Goal: Task Accomplishment & Management: Complete application form

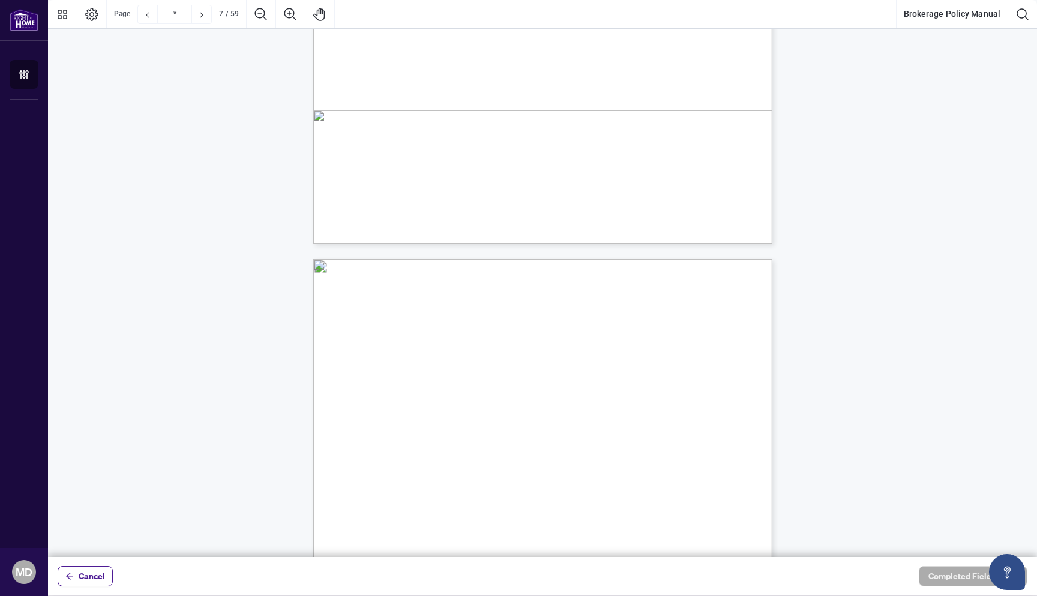
scroll to position [3439, 0]
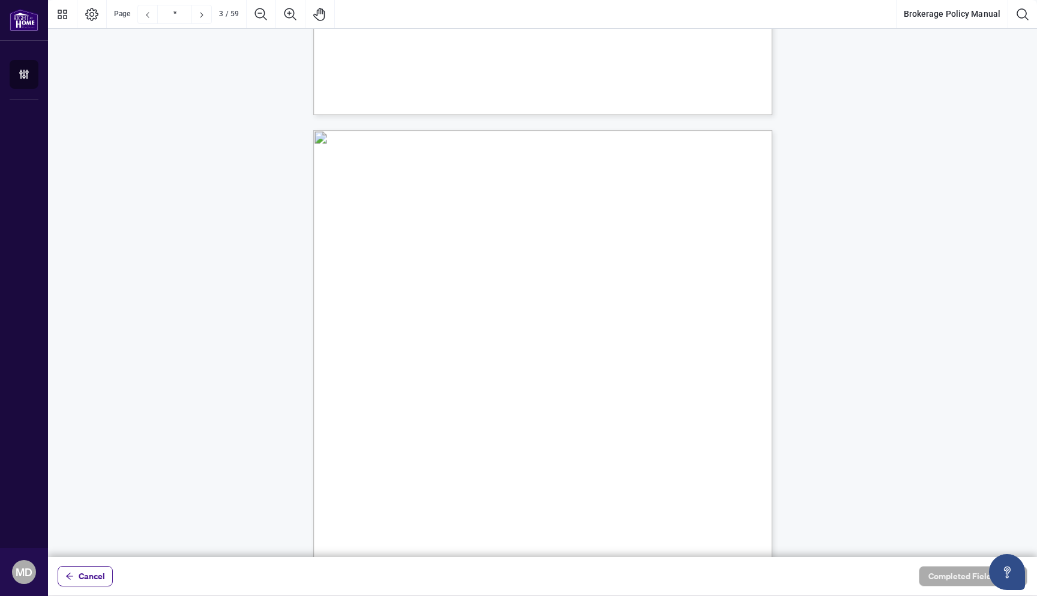
type input "*"
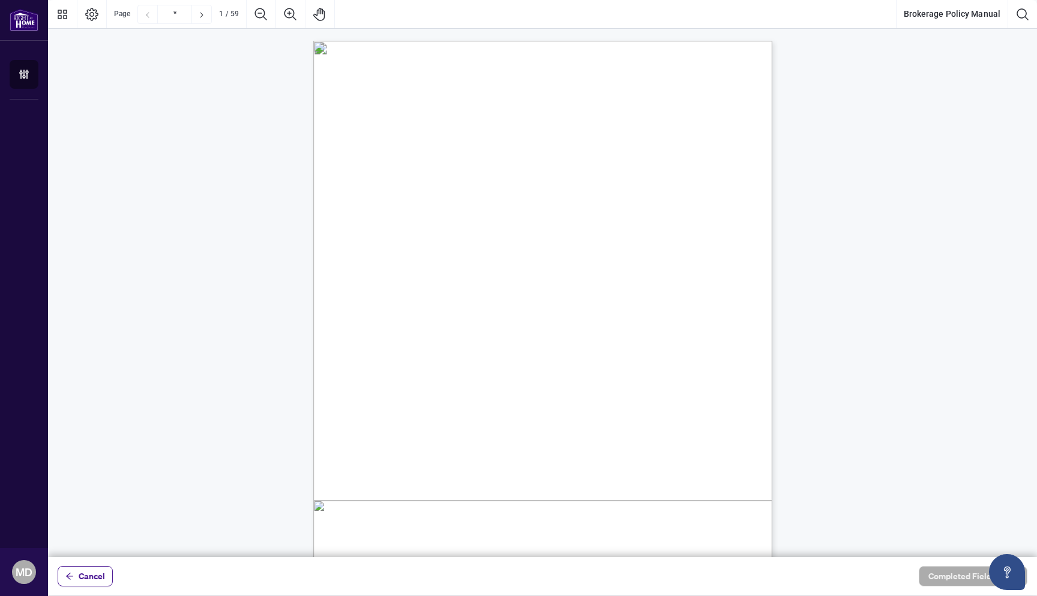
scroll to position [0, 0]
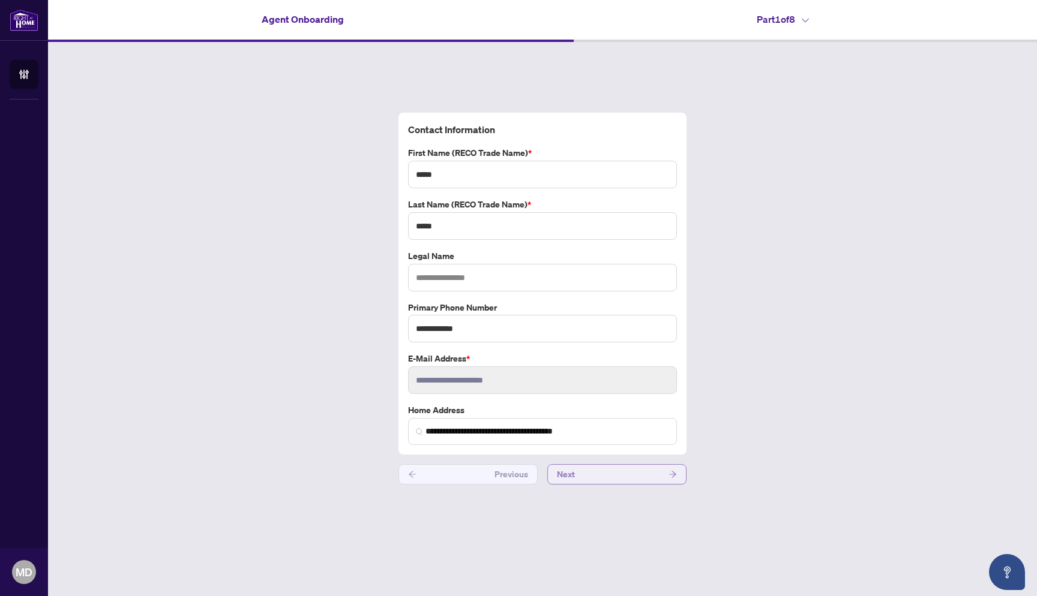
click at [575, 464] on button "Next" at bounding box center [616, 474] width 139 height 20
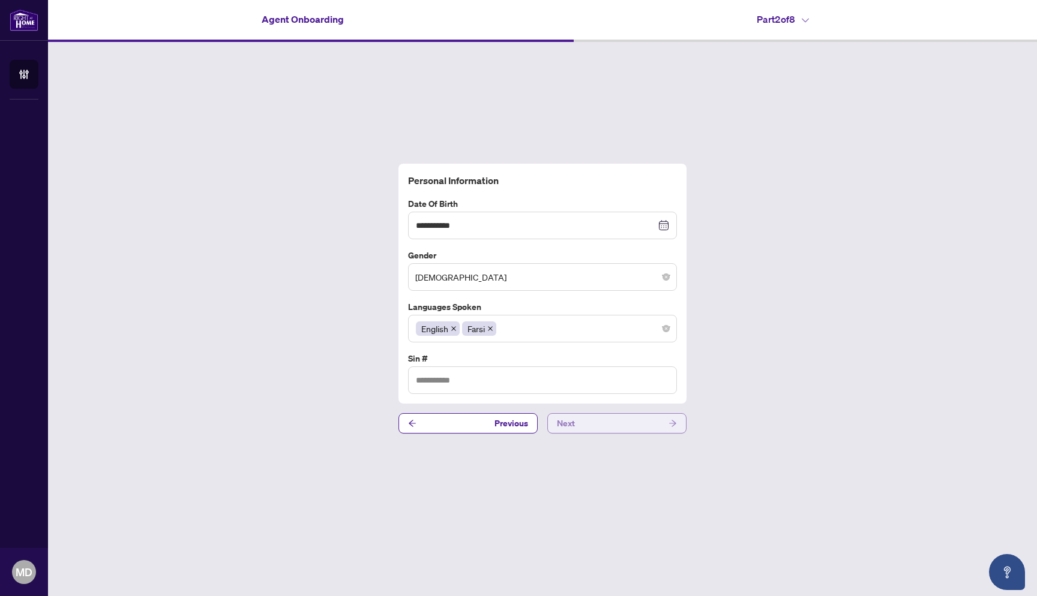
click at [599, 423] on button "Next" at bounding box center [616, 423] width 139 height 20
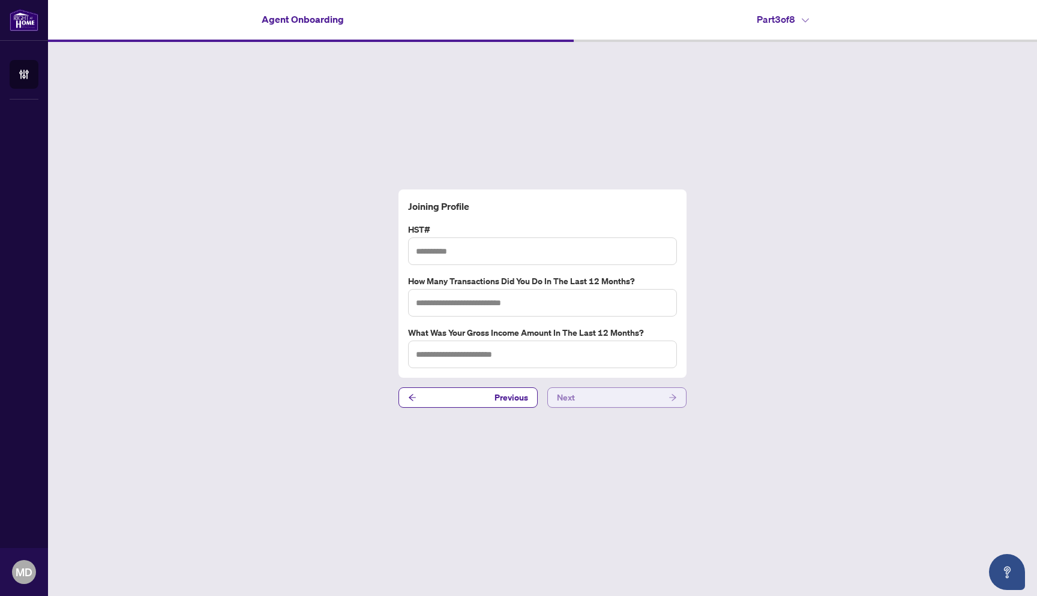
click at [606, 403] on button "Next" at bounding box center [616, 397] width 139 height 20
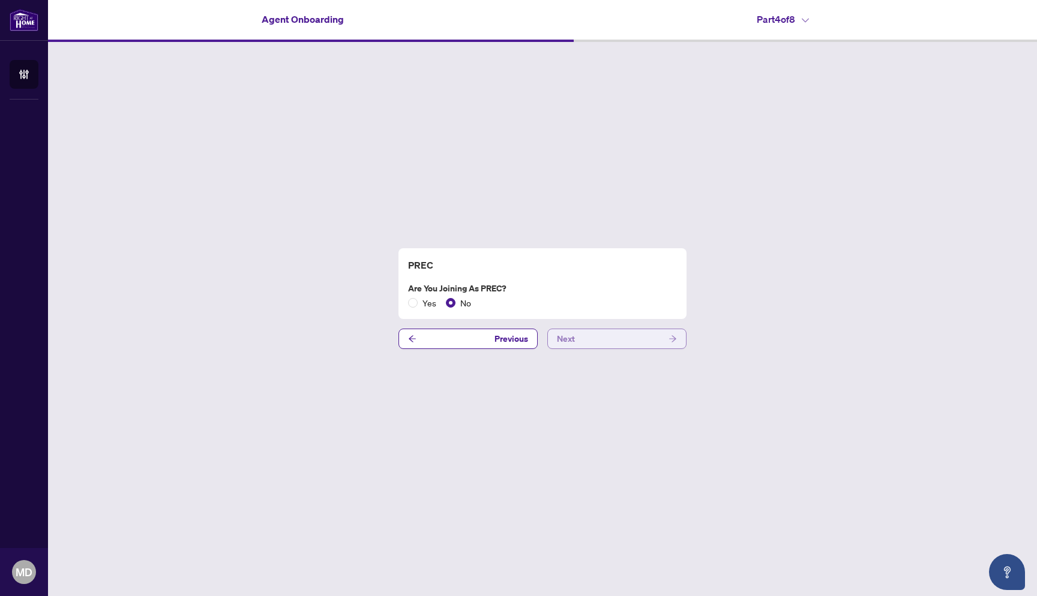
click at [612, 345] on button "Next" at bounding box center [616, 339] width 139 height 20
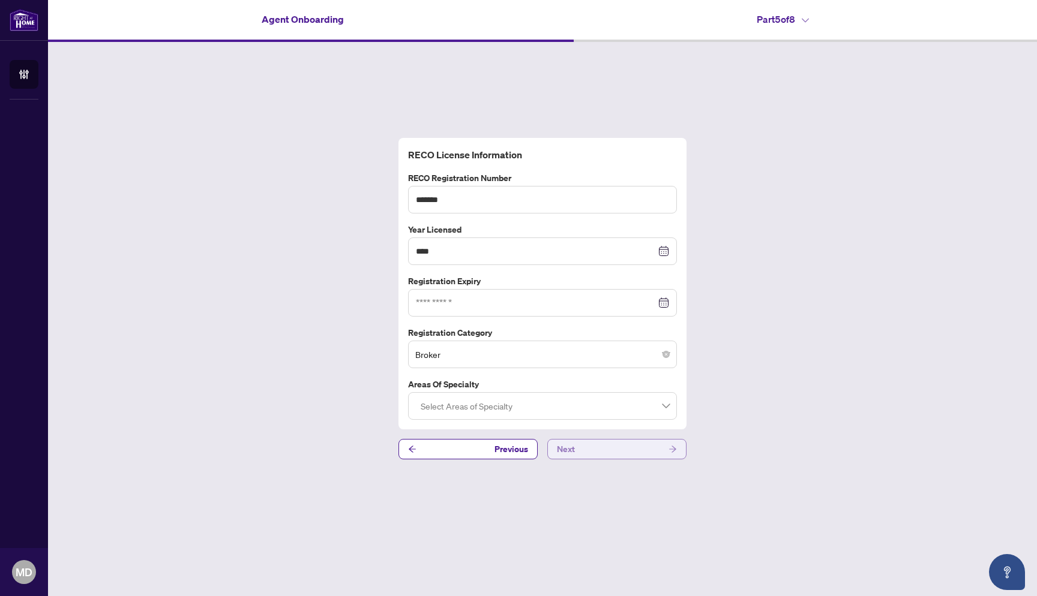
click at [600, 446] on button "Next" at bounding box center [616, 449] width 139 height 20
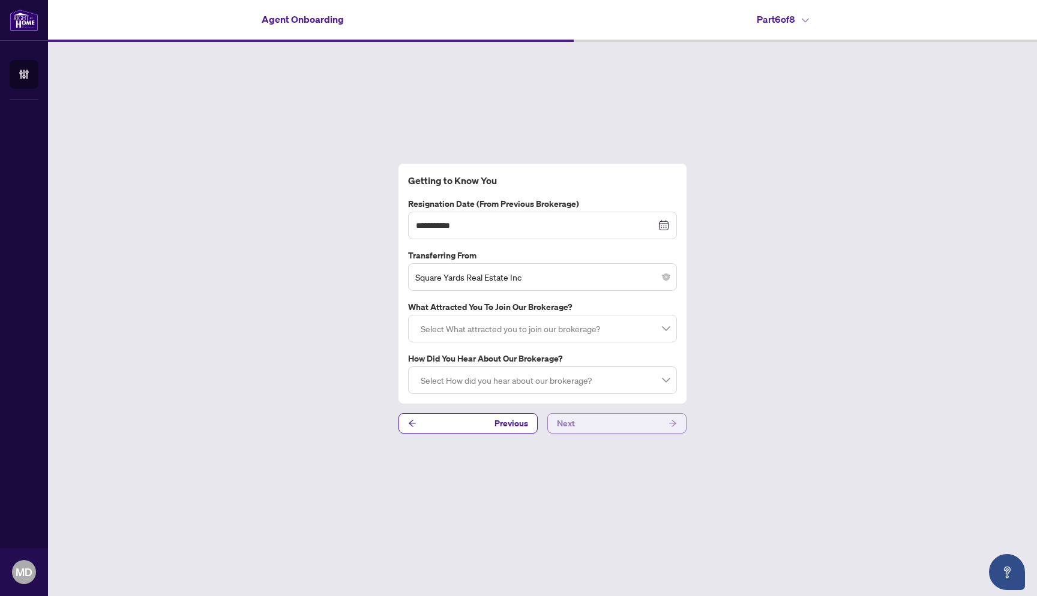
click at [600, 427] on button "Next" at bounding box center [616, 423] width 139 height 20
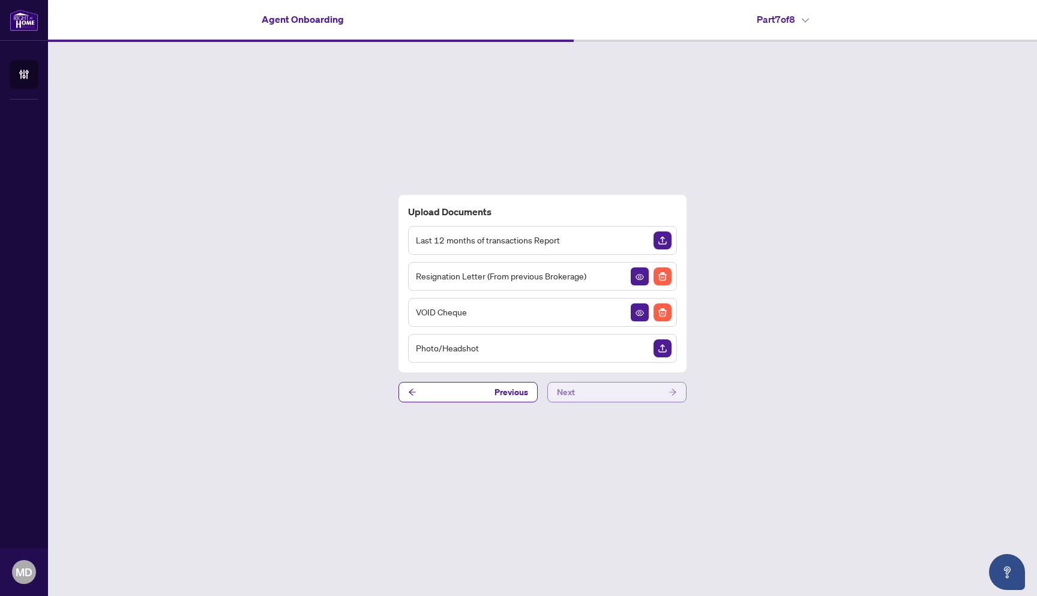
click at [630, 394] on button "Next" at bounding box center [616, 392] width 139 height 20
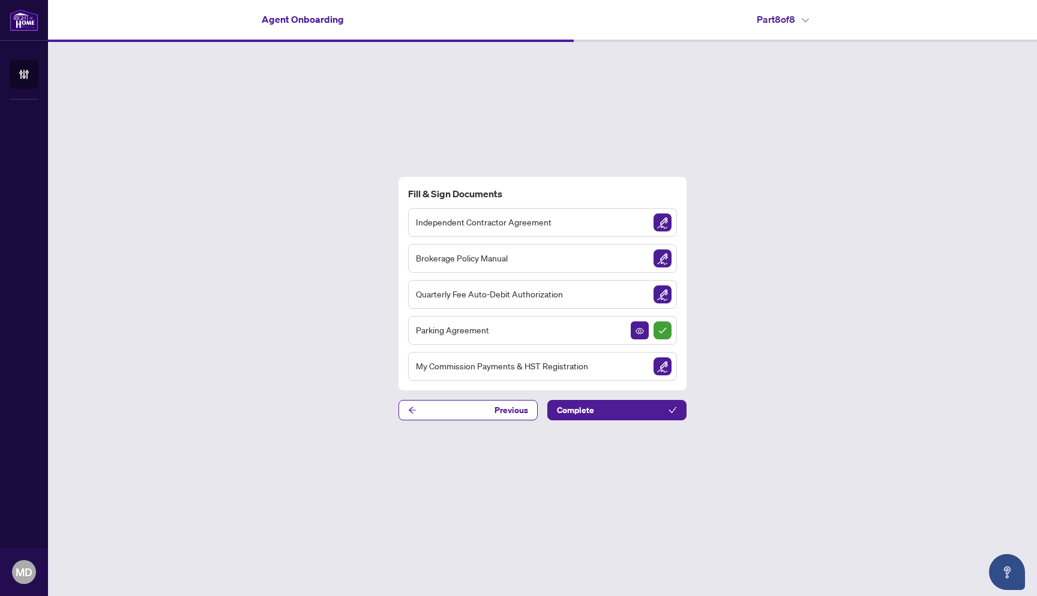
click at [663, 223] on img "Sign Document" at bounding box center [662, 223] width 18 height 18
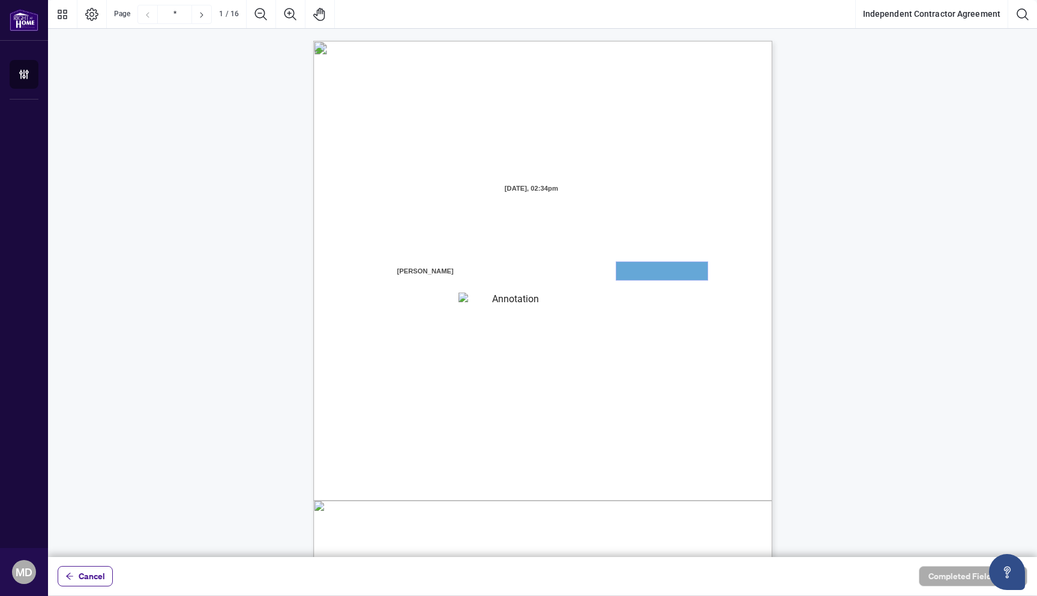
click at [632, 274] on textarea "01JXFF6X37T2KY3M55X76CWJVV" at bounding box center [661, 271] width 91 height 18
click at [600, 311] on span "branch (the “Designated Office”)" at bounding box center [637, 306] width 105 height 11
click at [655, 271] on textarea "01JXFF6X37T2KY3M55X76CWJVV" at bounding box center [661, 271] width 91 height 18
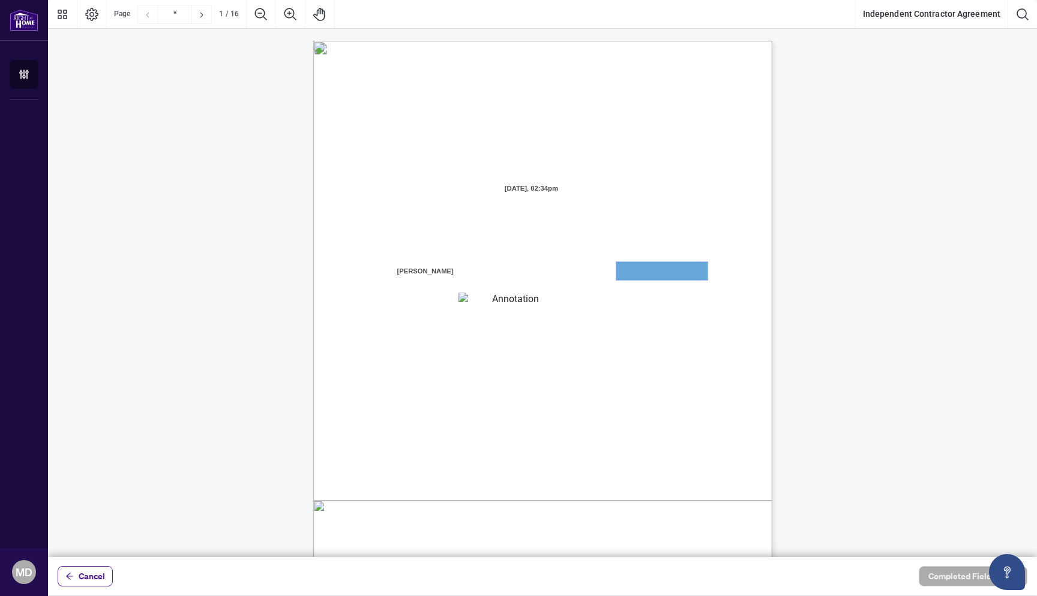
click at [655, 271] on textarea "01JXFF6X37T2KY3M55X76CWJVV" at bounding box center [661, 271] width 91 height 18
click at [660, 301] on span "branch (the “Designated Office”)" at bounding box center [637, 306] width 105 height 11
click at [476, 283] on span "the “Contractor” "you” or “your")" at bounding box center [423, 288] width 107 height 11
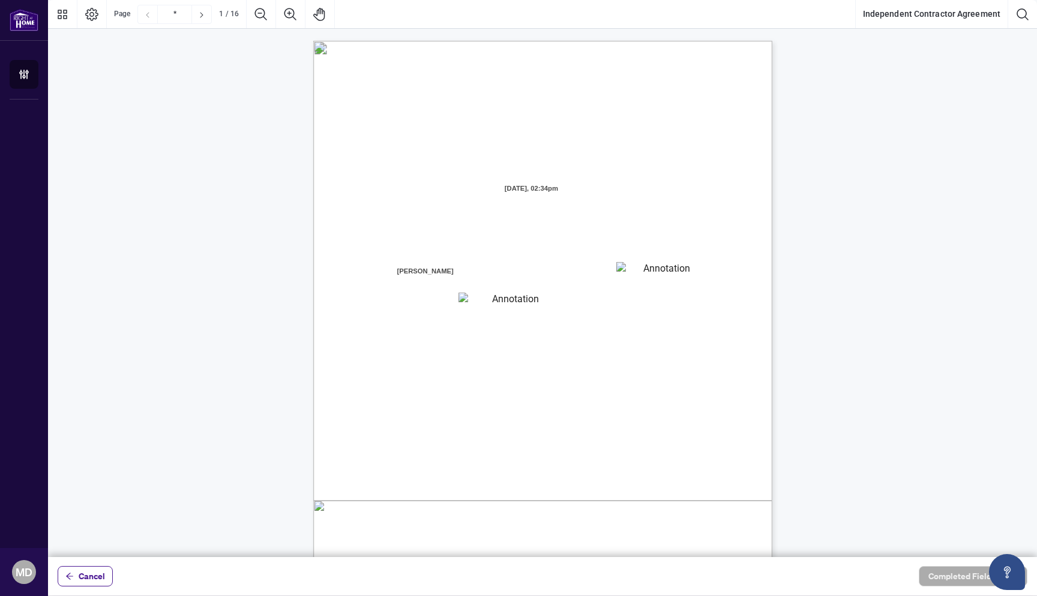
click at [476, 283] on span "the “Contractor” "you” or “your")" at bounding box center [423, 288] width 107 height 11
click at [660, 273] on textarea "01JXFF6X37T2KY3M55X76CWJVV" at bounding box center [661, 271] width 91 height 18
click at [642, 268] on textarea "01JXFF6X37T2KY3M55X76CWJVV" at bounding box center [661, 271] width 91 height 18
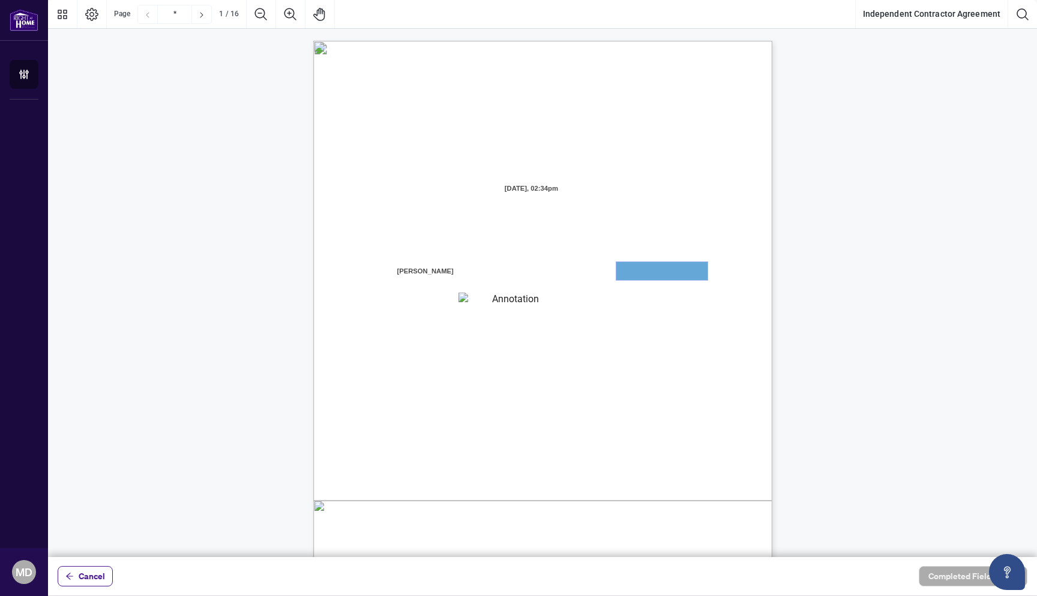
click at [642, 268] on textarea "01JXFF6X37T2KY3M55X76CWJVV" at bounding box center [661, 271] width 91 height 18
click at [639, 278] on textarea "01JXFF6X37T2KY3M55X76CWJVV" at bounding box center [661, 271] width 91 height 18
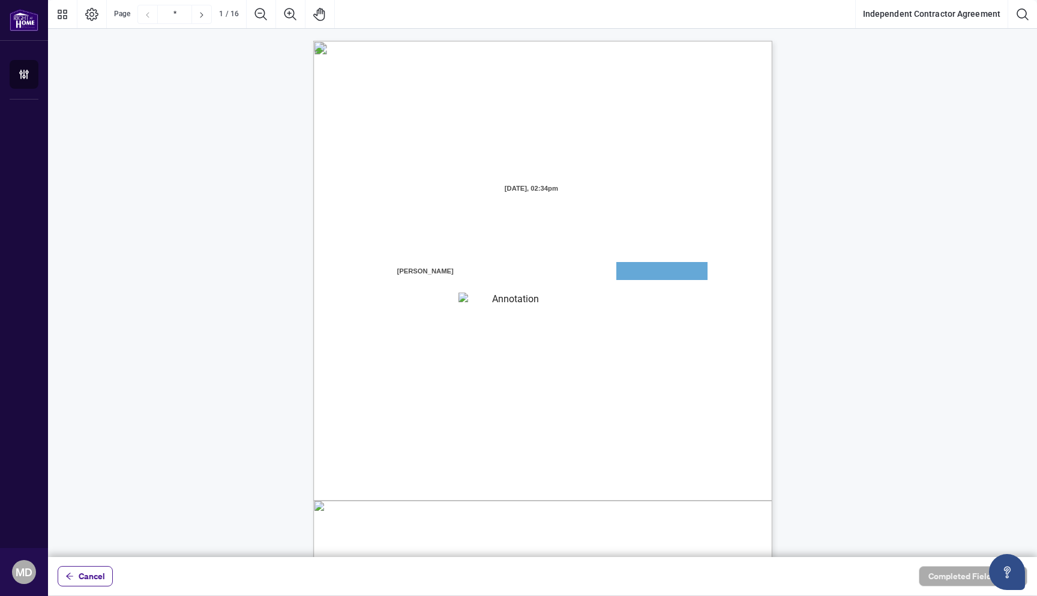
click at [605, 301] on span "branch (the “Designated Office”)" at bounding box center [637, 306] width 105 height 11
click at [529, 305] on textarea "01JXFF78M03DQW82NP57WBH2GZ" at bounding box center [510, 301] width 104 height 17
click at [668, 266] on textarea "01JXFF6X37T2KY3M55X76CWJVV" at bounding box center [661, 271] width 91 height 18
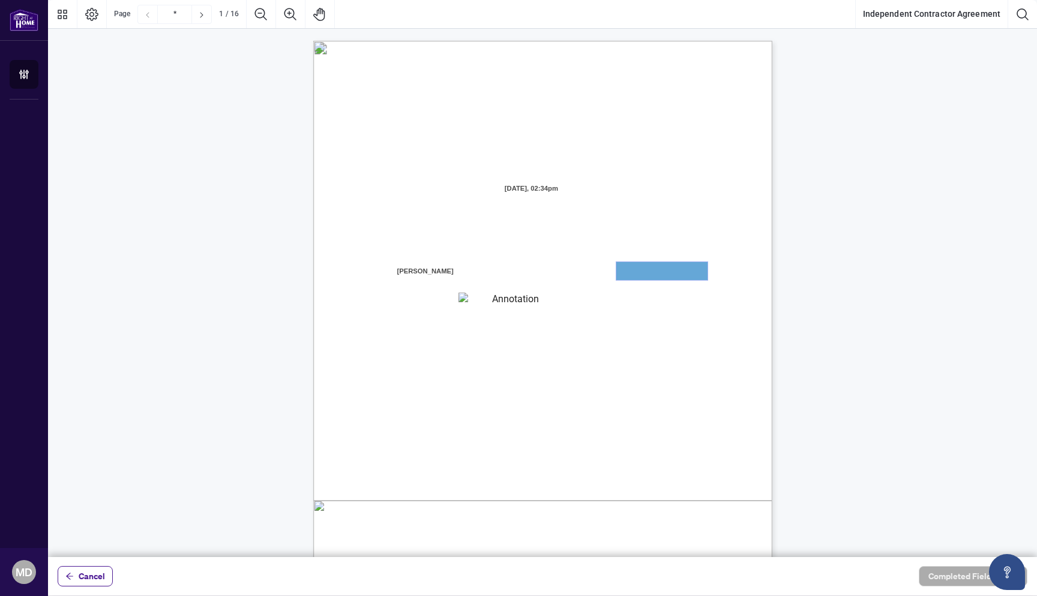
click at [668, 266] on textarea "01JXFF6X37T2KY3M55X76CWJVV" at bounding box center [661, 271] width 91 height 18
click at [647, 279] on textarea "01JXFF6X37T2KY3M55X76CWJVV" at bounding box center [661, 271] width 91 height 18
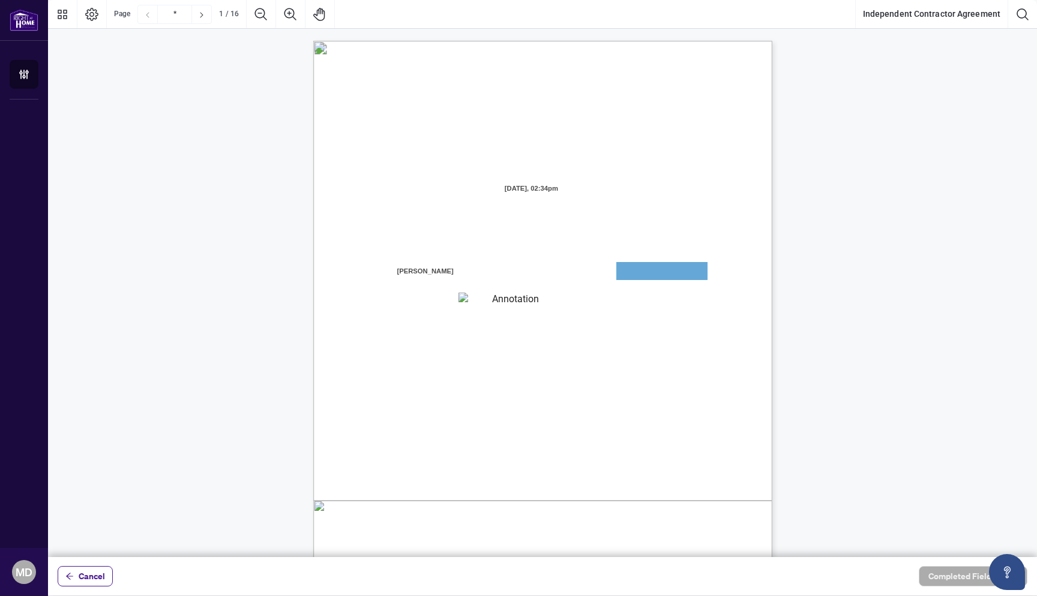
click at [637, 311] on span "branch (the “Designated Office”)" at bounding box center [637, 306] width 105 height 11
click at [639, 269] on textarea "01JXFF6X37T2KY3M55X76CWJVV" at bounding box center [661, 271] width 91 height 18
click at [681, 270] on textarea "01JXFF6X37T2KY3M55X76CWJVV" at bounding box center [661, 271] width 91 height 18
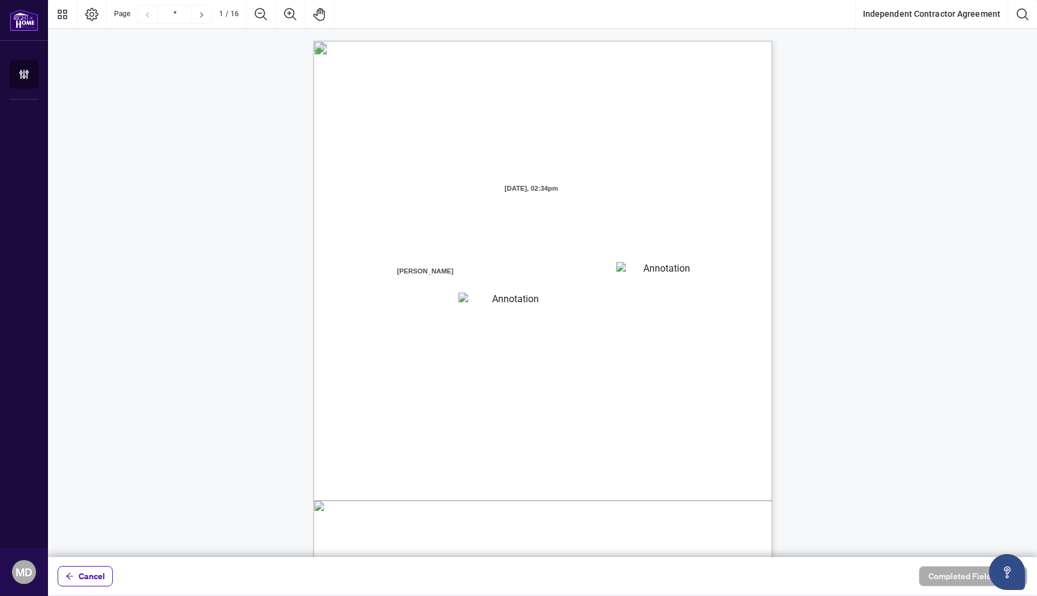
click at [678, 271] on textarea "01JXFF6X37T2KY3M55X76CWJVV" at bounding box center [661, 271] width 91 height 18
click at [530, 309] on textarea "01JXFF78M03DQW82NP57WBH2GZ" at bounding box center [510, 301] width 104 height 17
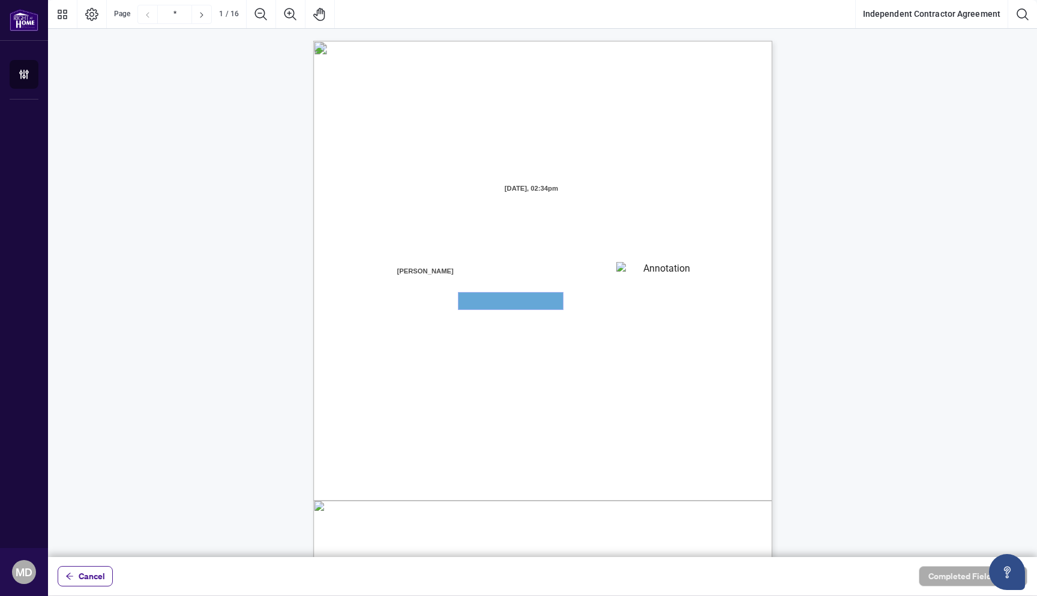
click at [530, 309] on textarea "01JXFF78M03DQW82NP57WBH2GZ" at bounding box center [510, 301] width 104 height 17
click at [529, 305] on textarea "01JXFF78M03DQW82NP57WBH2GZ" at bounding box center [510, 301] width 104 height 17
click at [600, 305] on span "branch (the “Designated Office”)" at bounding box center [637, 306] width 105 height 11
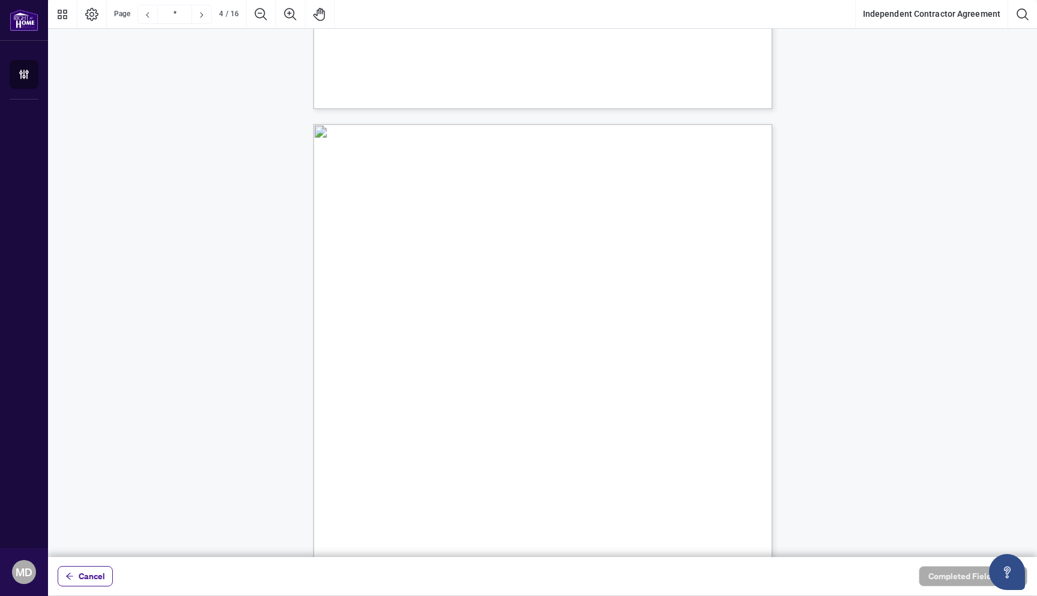
type input "*"
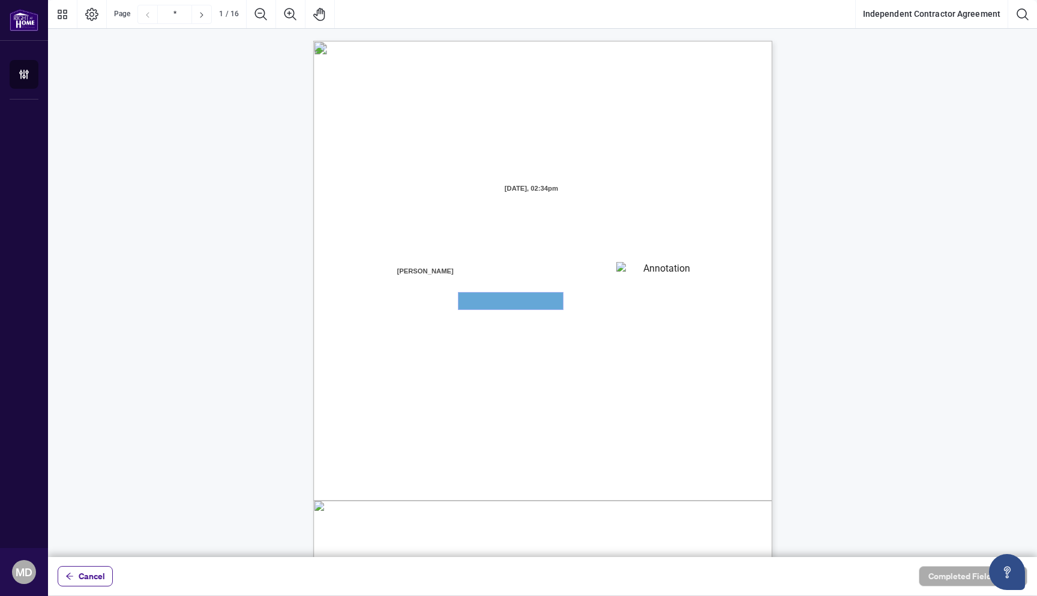
click at [525, 296] on textarea "01JXFF78M03DQW82NP57WBH2GZ" at bounding box center [510, 301] width 104 height 17
click at [630, 277] on textarea "01K2MXV3ETB4WQZ0N4W3B2NND4" at bounding box center [645, 272] width 60 height 18
type textarea "********"
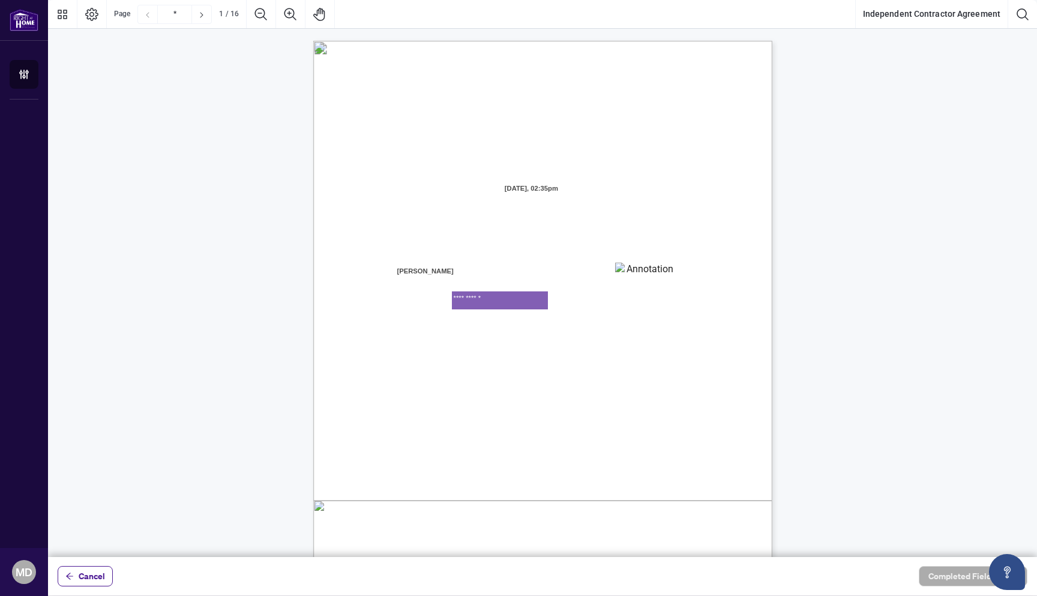
type textarea "**********"
click at [510, 403] on span "purpose of conducting a real estate business." at bounding box center [439, 406] width 142 height 11
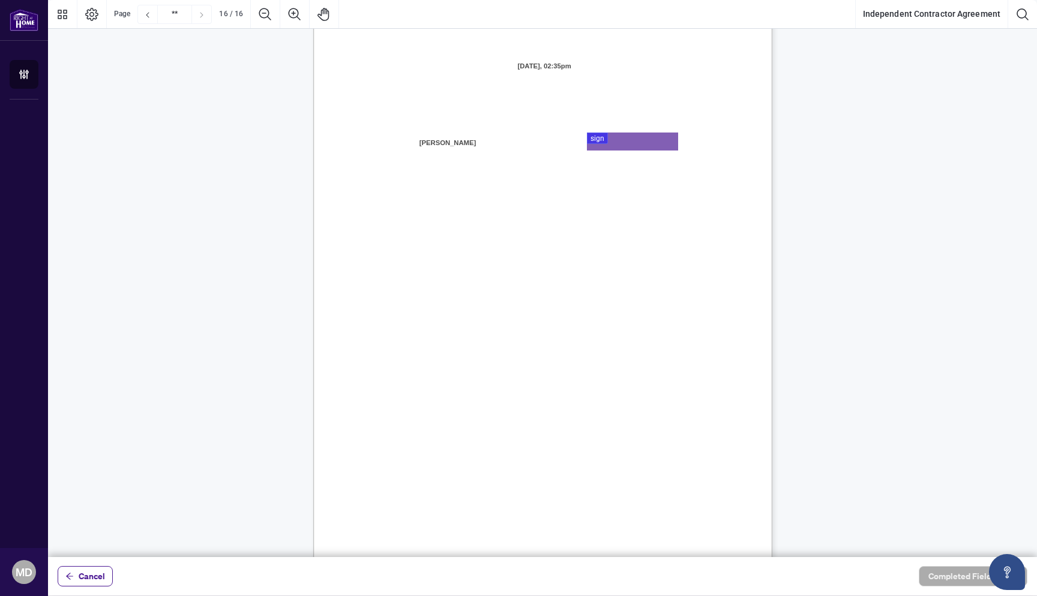
type input "**"
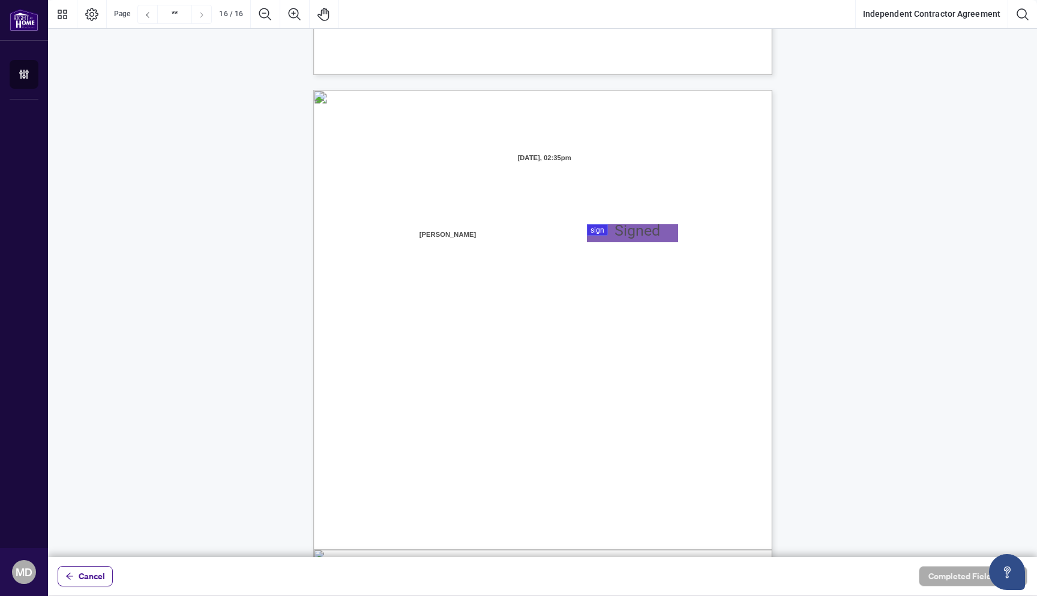
scroll to position [9033, 0]
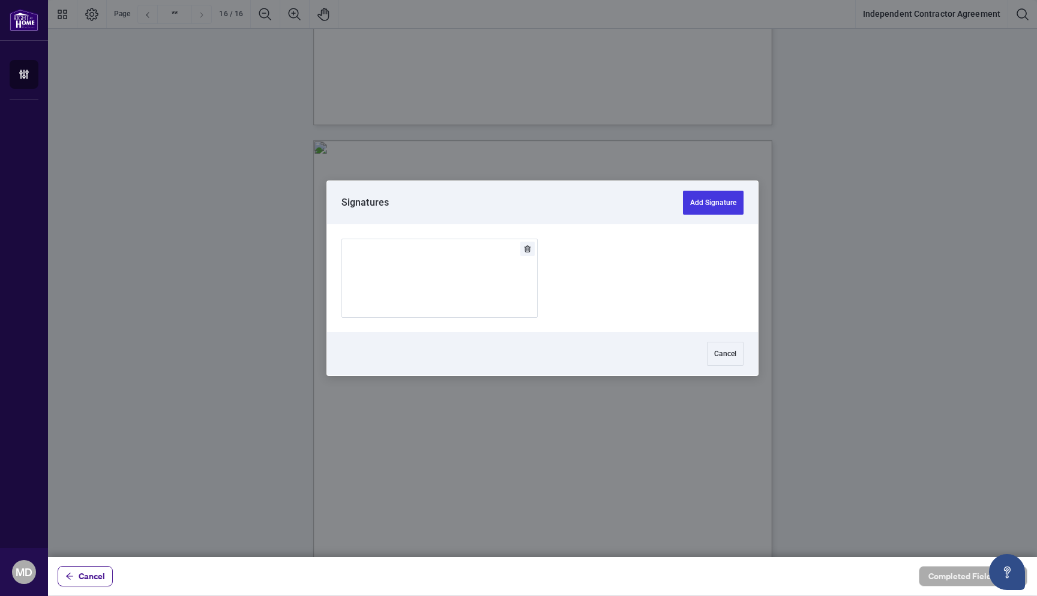
click at [630, 290] on div at bounding box center [542, 278] width 989 height 557
click at [437, 285] on img "Add Signature" at bounding box center [440, 278] width 36 height 13
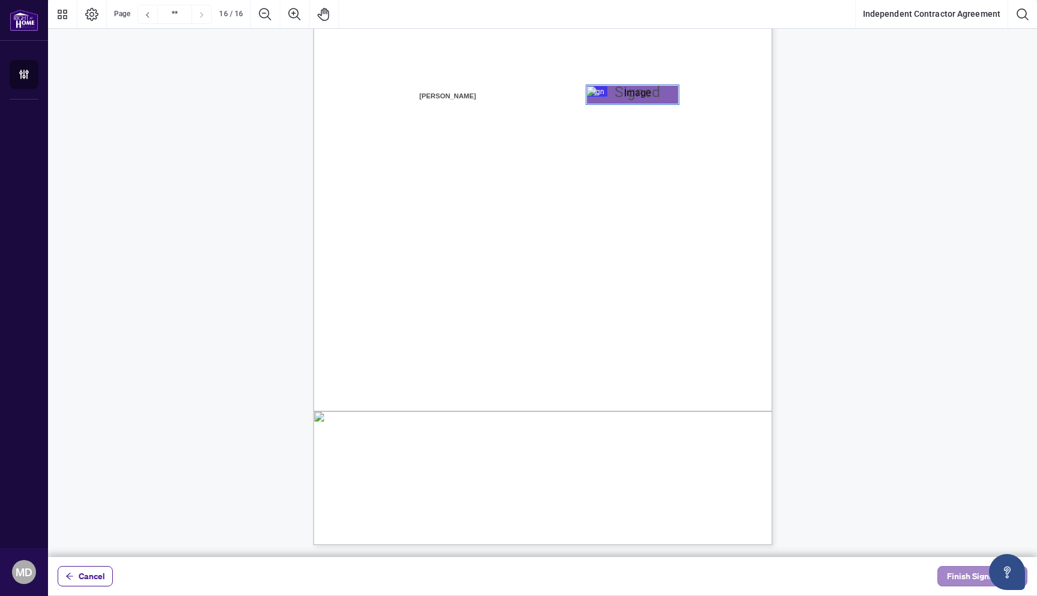
scroll to position [9222, 0]
click at [980, 583] on span "Finish Signing" at bounding box center [974, 576] width 54 height 19
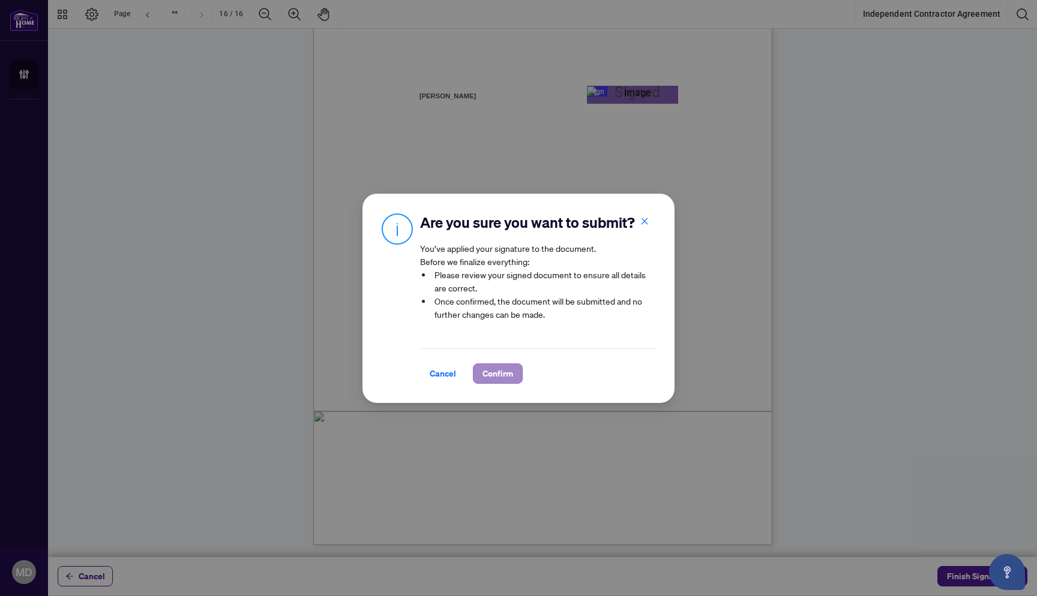
click at [518, 374] on button "Confirm" at bounding box center [498, 374] width 50 height 20
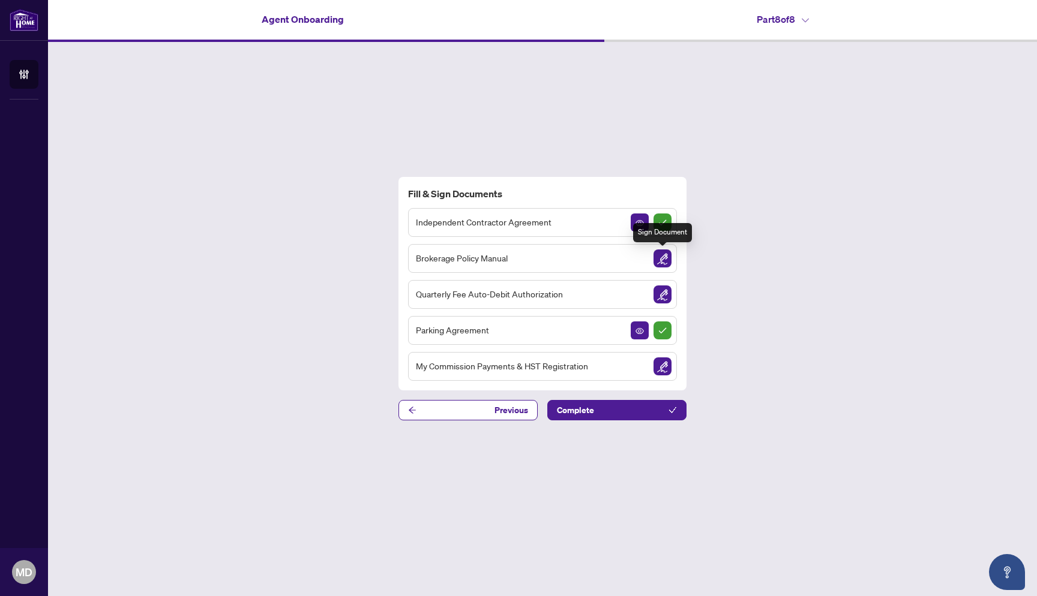
click at [666, 256] on img "Sign Document" at bounding box center [662, 259] width 18 height 18
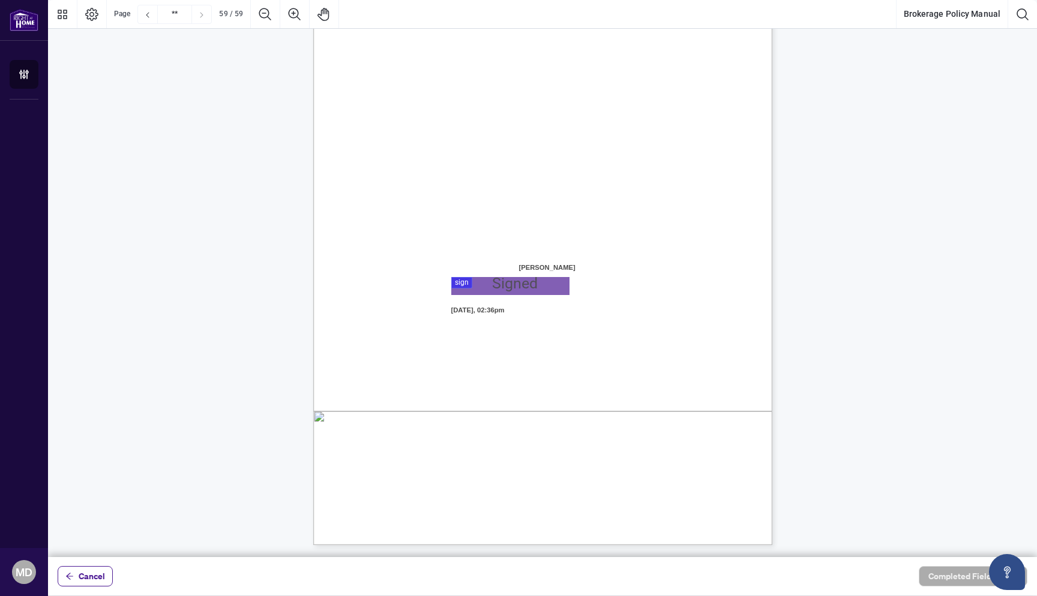
scroll to position [35402, 0]
click at [559, 284] on div at bounding box center [542, 278] width 989 height 557
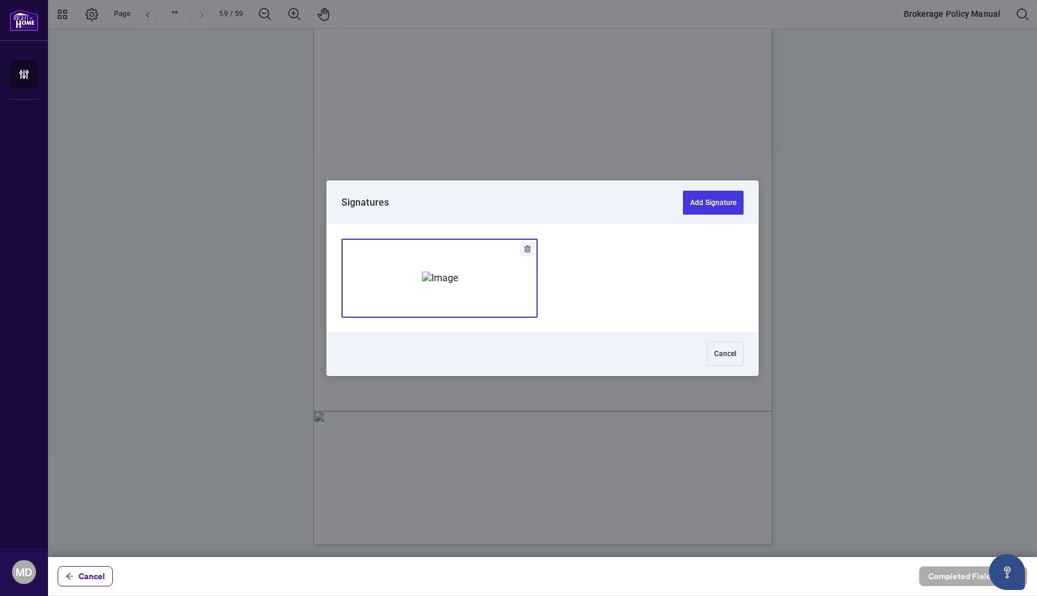
click at [458, 301] on div "Add Signature" at bounding box center [440, 278] width 36 height 120
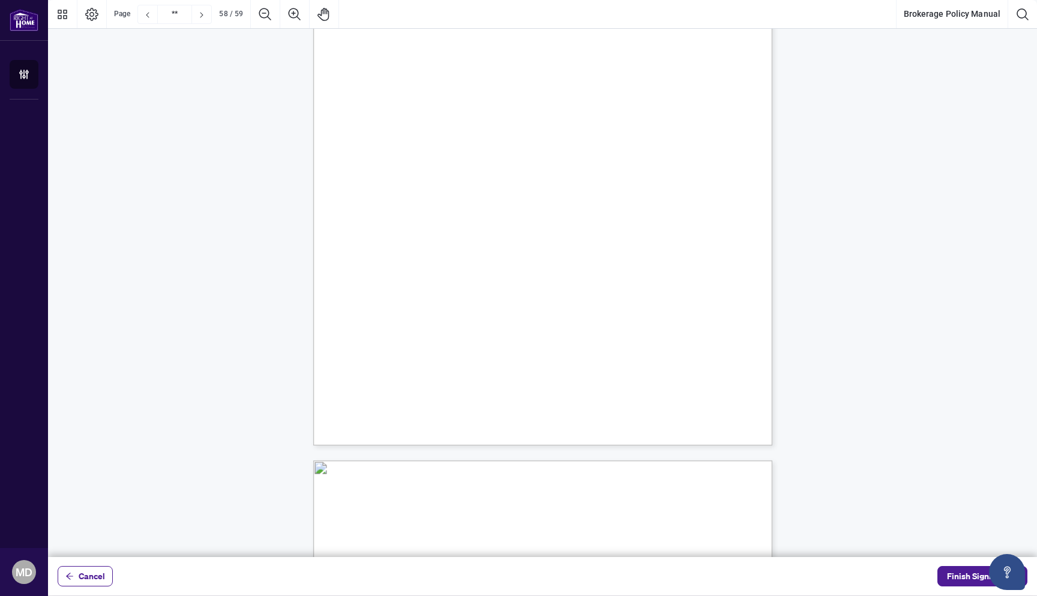
scroll to position [35430, 0]
type input "**"
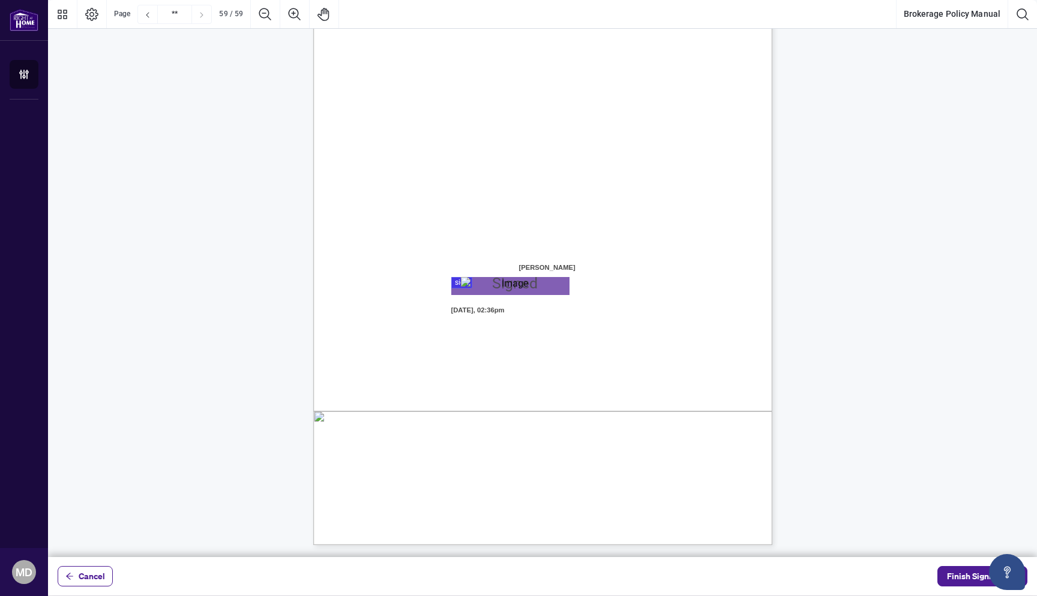
scroll to position [35402, 0]
click at [977, 575] on span "Finish Signing" at bounding box center [974, 576] width 54 height 19
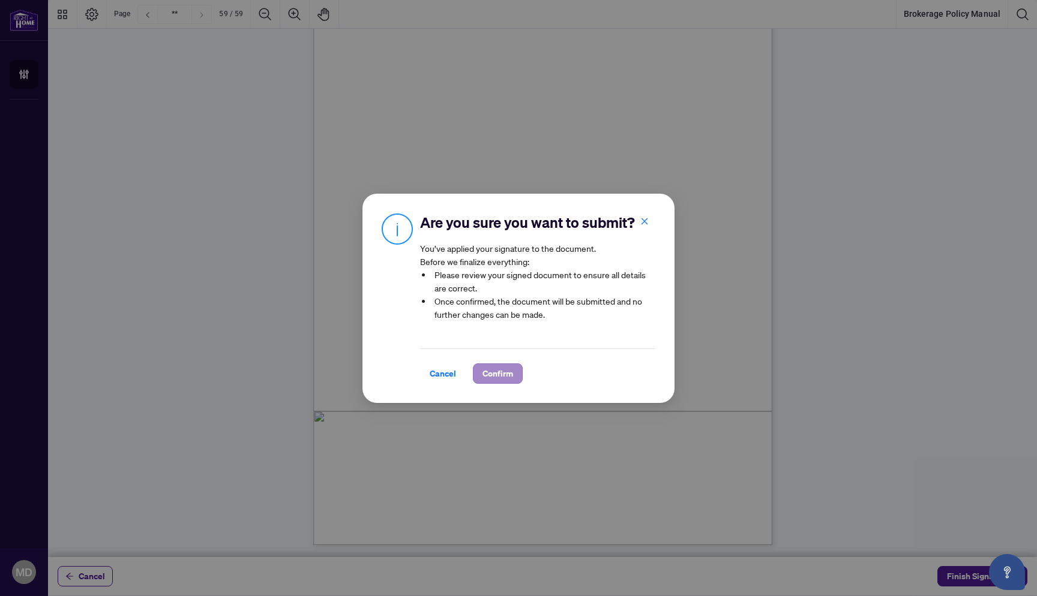
click at [512, 367] on span "Confirm" at bounding box center [497, 373] width 31 height 19
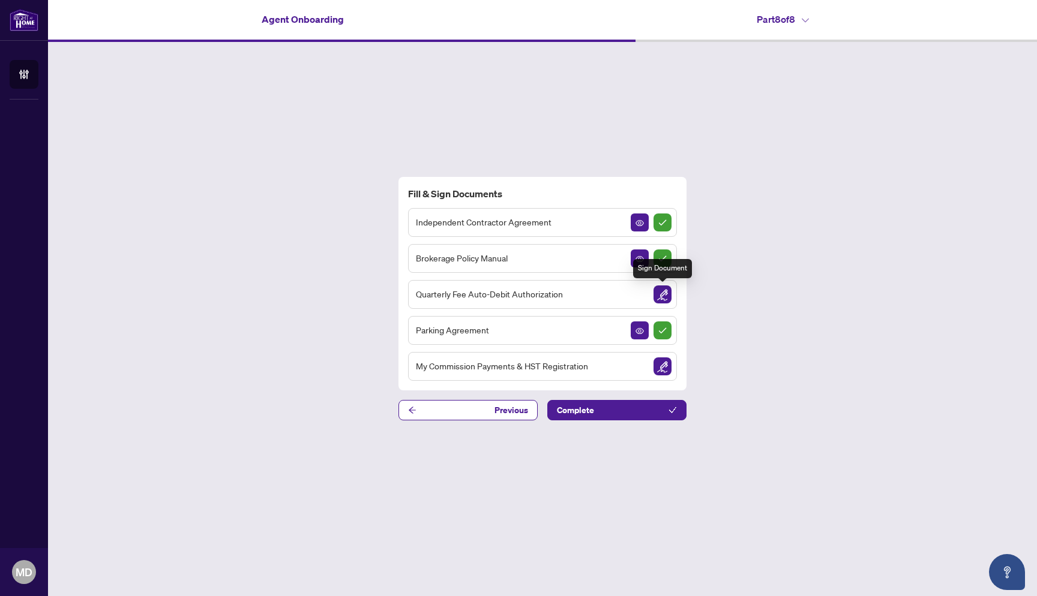
click at [659, 299] on img "Sign Document" at bounding box center [662, 295] width 18 height 18
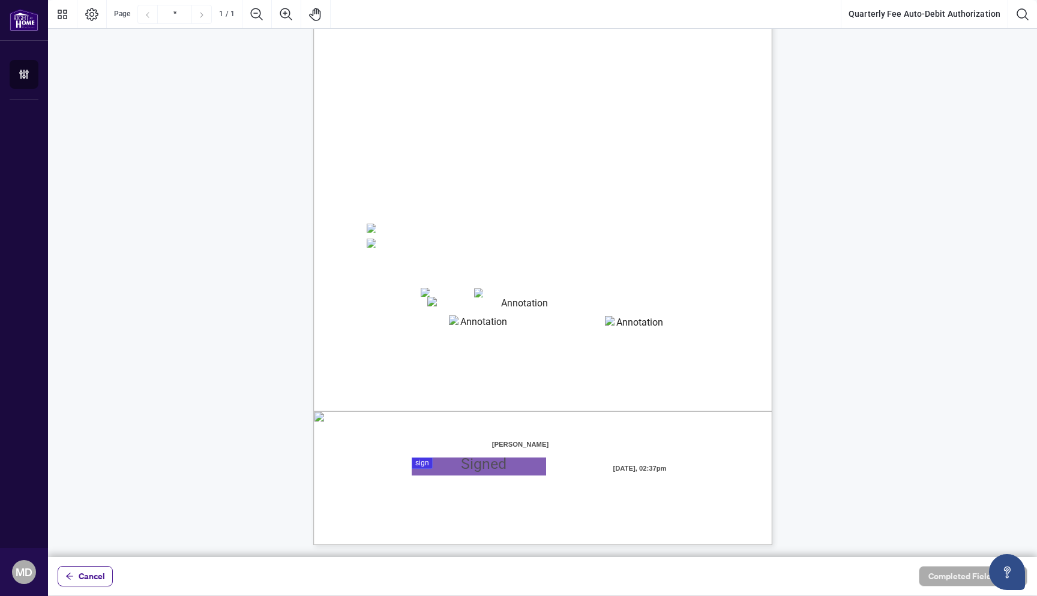
scroll to position [89, 0]
click at [443, 267] on span "Credit Card Details:" at bounding box center [405, 263] width 75 height 11
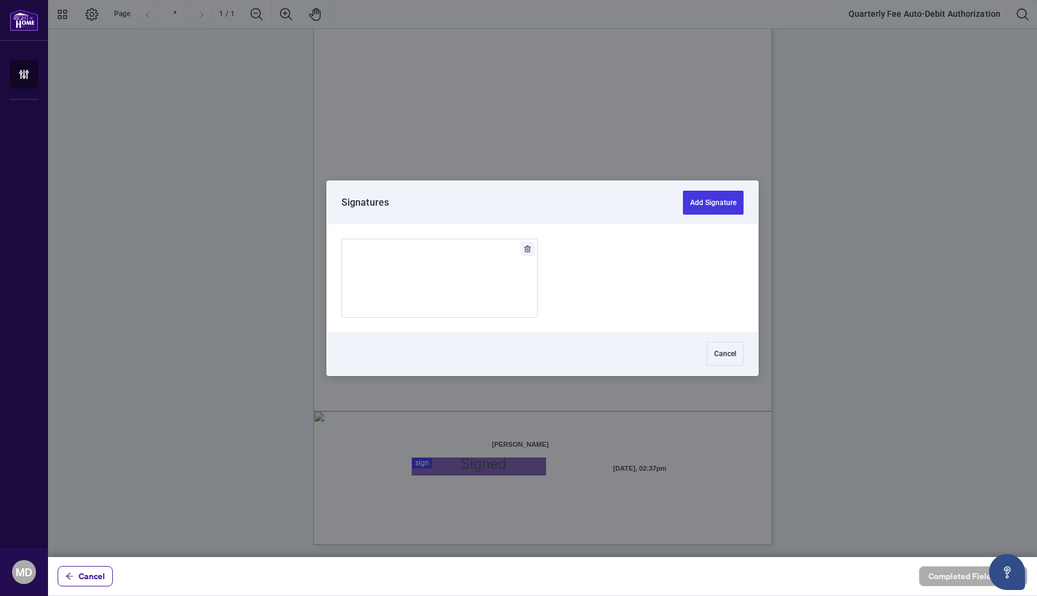
click at [461, 459] on div at bounding box center [542, 278] width 989 height 557
click at [422, 297] on div "Add Signature" at bounding box center [440, 278] width 36 height 120
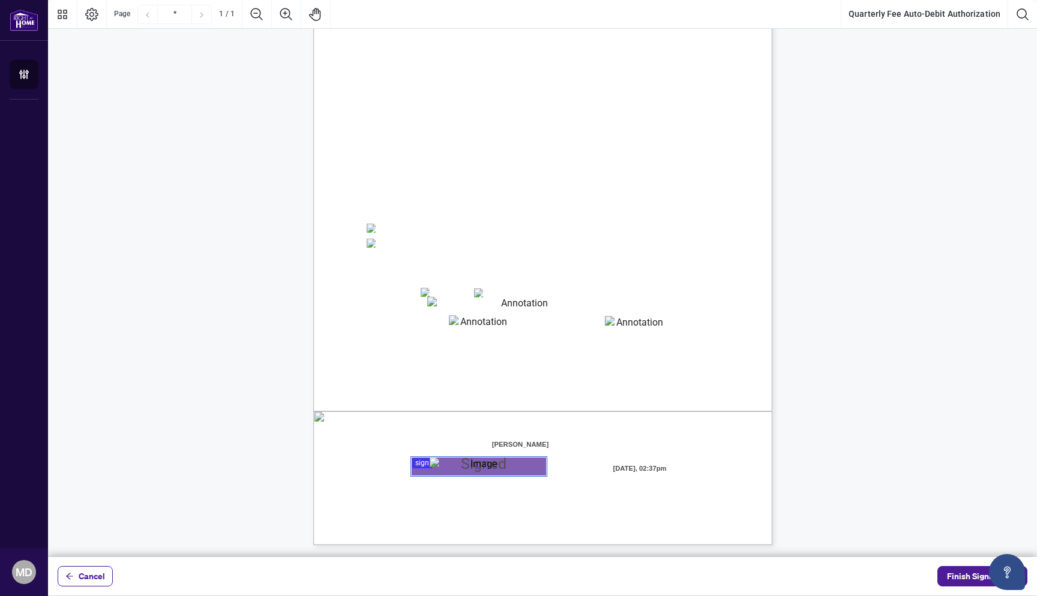
scroll to position [0, 0]
click at [975, 579] on span "Finish Signing" at bounding box center [974, 576] width 54 height 19
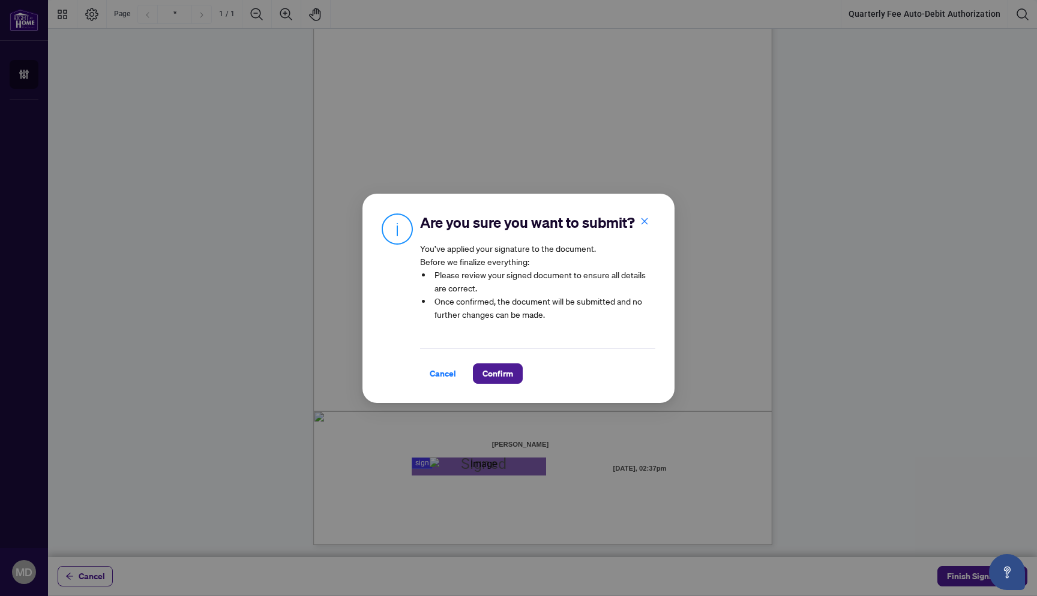
drag, startPoint x: 975, startPoint y: 579, endPoint x: 789, endPoint y: 496, distance: 204.1
click at [934, 573] on div "Are you sure you want to submit? You’ve applied your signature to the document.…" at bounding box center [518, 298] width 1037 height 596
click at [500, 365] on span "Confirm" at bounding box center [497, 373] width 31 height 19
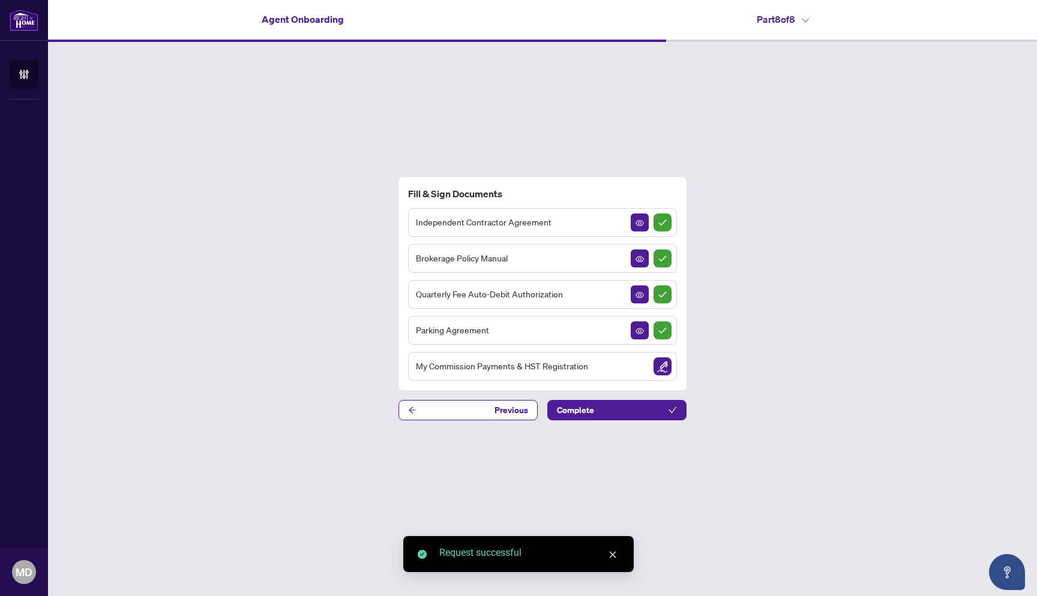
click at [663, 367] on img "Sign Document" at bounding box center [662, 367] width 18 height 18
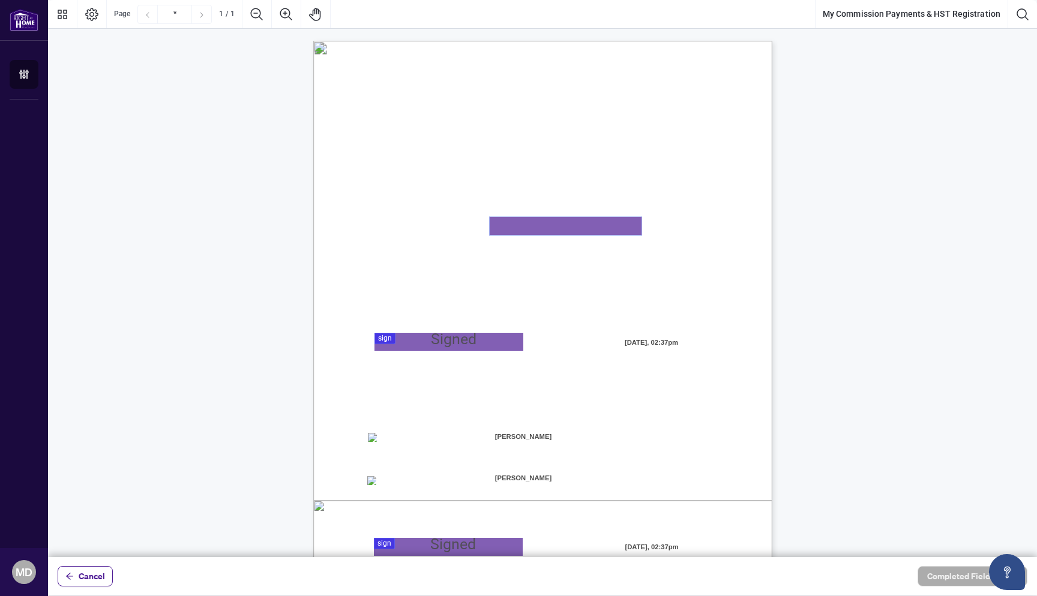
click at [576, 224] on textarea "01K2MXXZAC2JEM4H1VHVG6WP57" at bounding box center [565, 226] width 152 height 18
click at [516, 249] on span "This number is valid, has been duly assigned to me and is the H.S.T. Registrati…" at bounding box center [514, 250] width 294 height 11
click at [515, 233] on textarea "01K2MXXZAC2JEM4H1VHVG6WP57" at bounding box center [565, 226] width 152 height 18
click at [485, 337] on div at bounding box center [542, 278] width 989 height 557
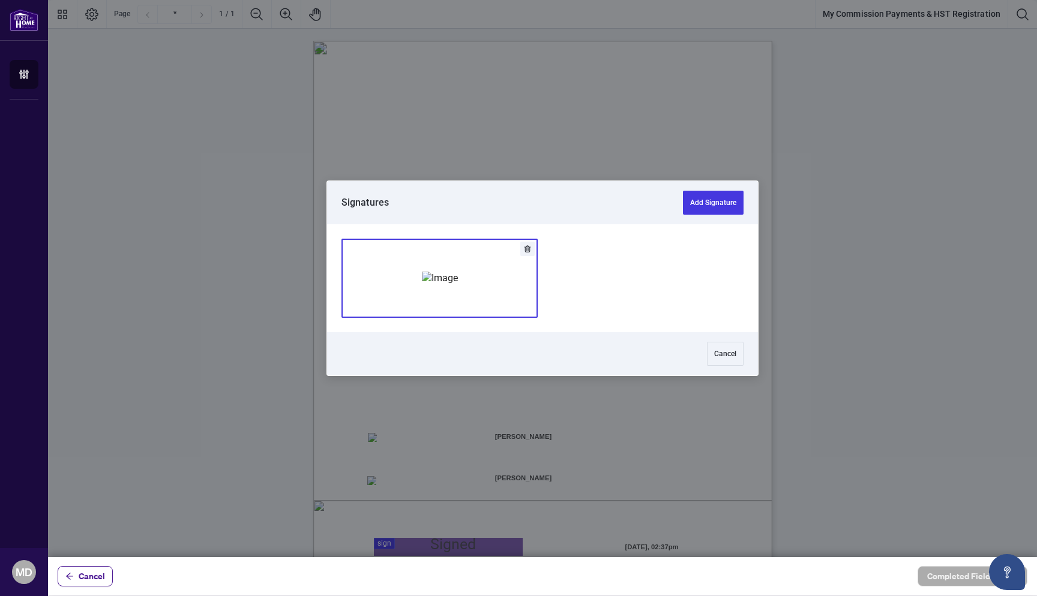
click at [458, 285] on img "Add Signature" at bounding box center [440, 278] width 36 height 13
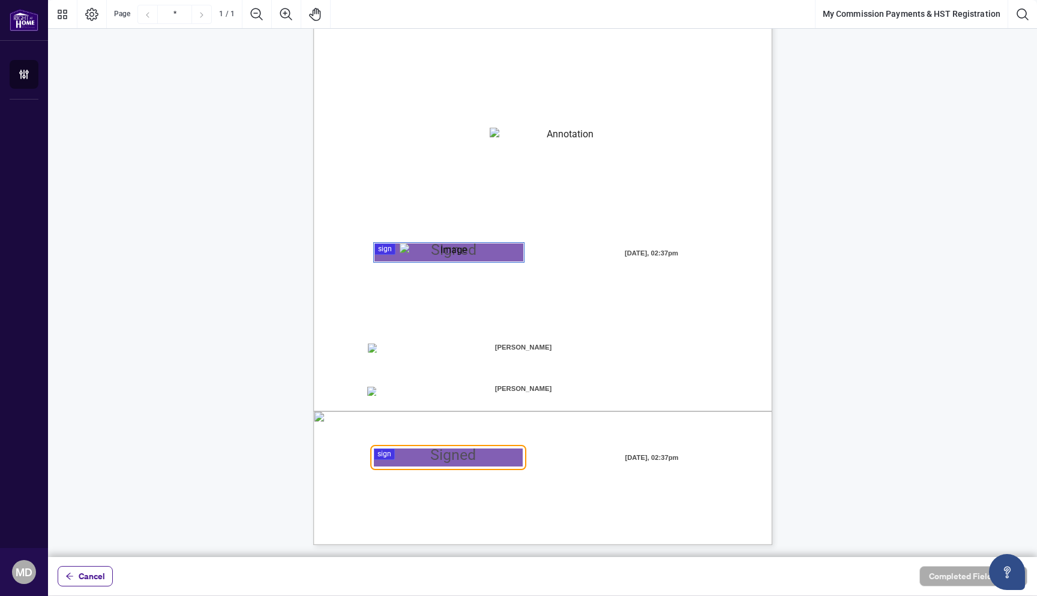
scroll to position [89, 0]
click at [465, 456] on div at bounding box center [542, 278] width 989 height 557
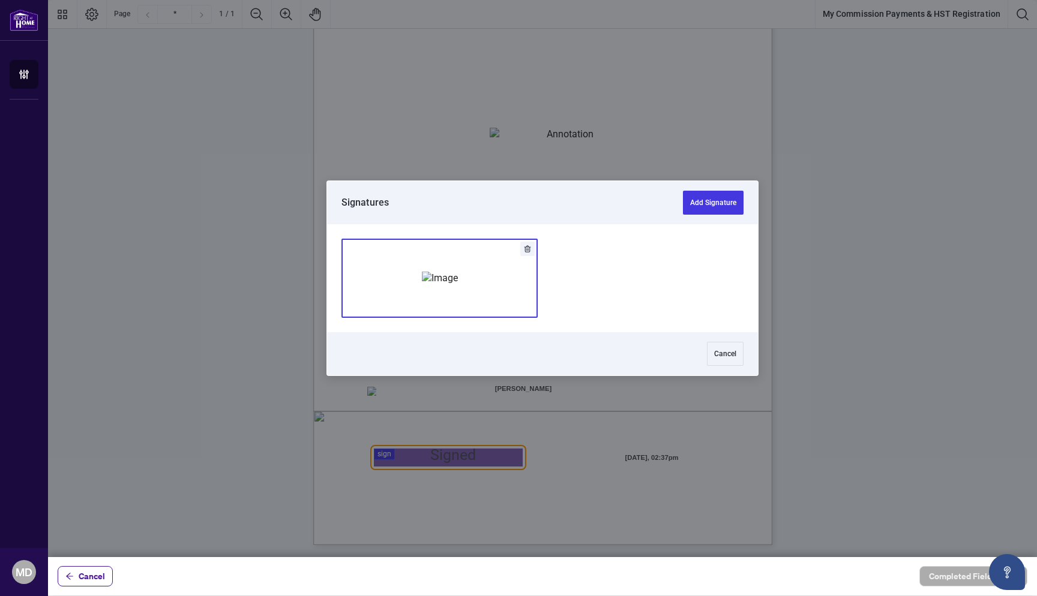
click at [458, 313] on div "Add Signature" at bounding box center [440, 278] width 36 height 120
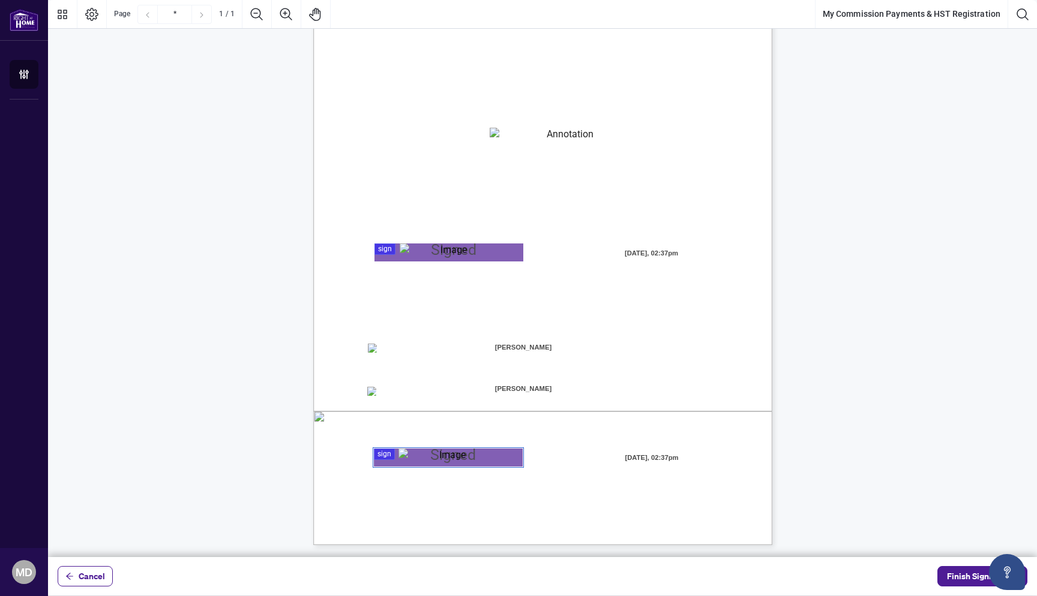
click at [529, 151] on span "Page 1" at bounding box center [1001, 510] width 1296 height 746
click at [529, 142] on textarea "01K2MXXZAC2JEM4H1VHVG6WP57" at bounding box center [565, 137] width 152 height 18
click at [548, 130] on textarea "01K2MXXZAC2JEM4H1VHVG6WP57" at bounding box center [565, 137] width 152 height 18
type textarea "**********"
click at [675, 167] on span "Brokerage shall use for all commission payments made to me. In the event this n…" at bounding box center [522, 172] width 308 height 11
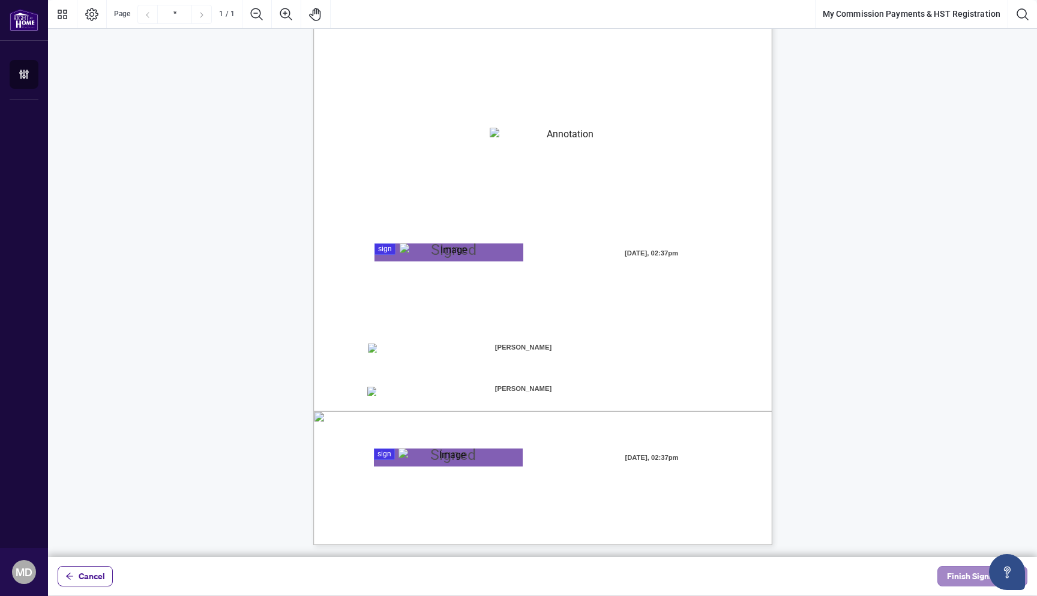
click at [951, 572] on span "Finish Signing" at bounding box center [974, 576] width 54 height 19
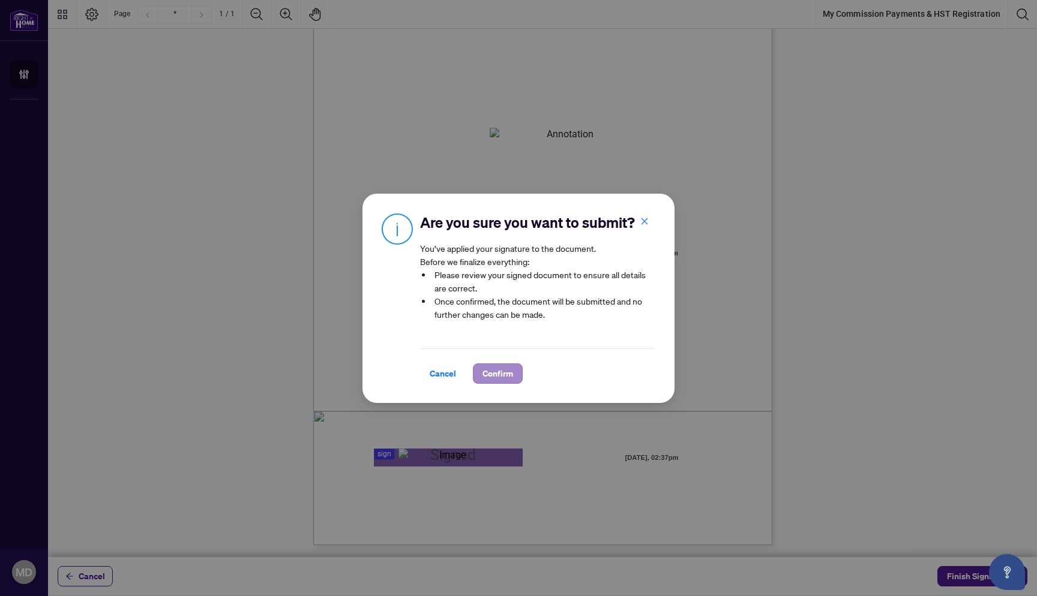
click at [493, 381] on span "Confirm" at bounding box center [497, 373] width 31 height 19
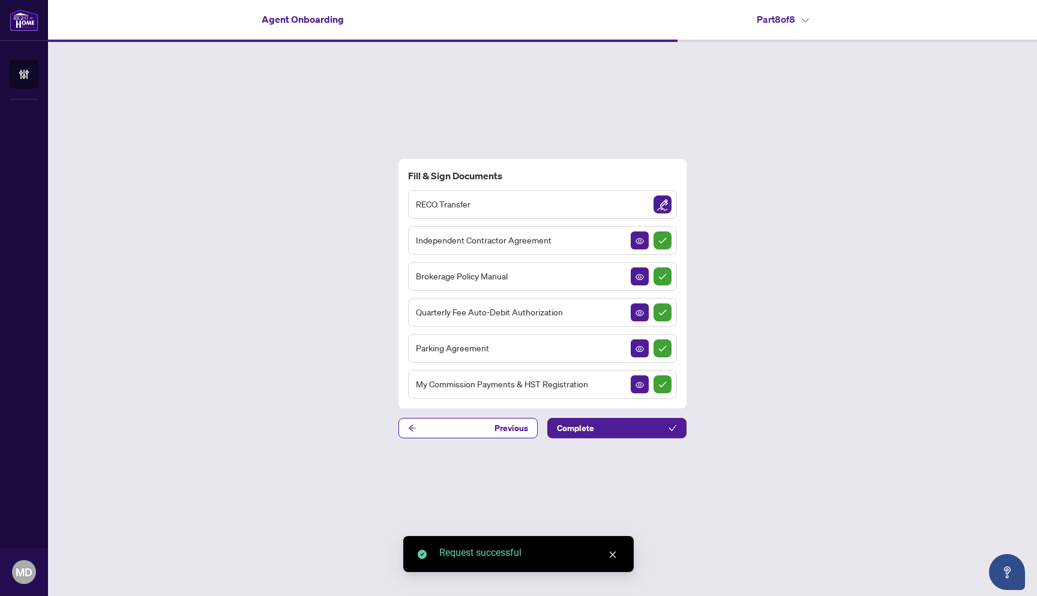
click at [654, 225] on div "RECO Transfer Independent Contractor Agreement Brokerage Policy Manual Quarterl…" at bounding box center [542, 294] width 269 height 209
click at [657, 210] on img "Sign Document" at bounding box center [662, 205] width 18 height 18
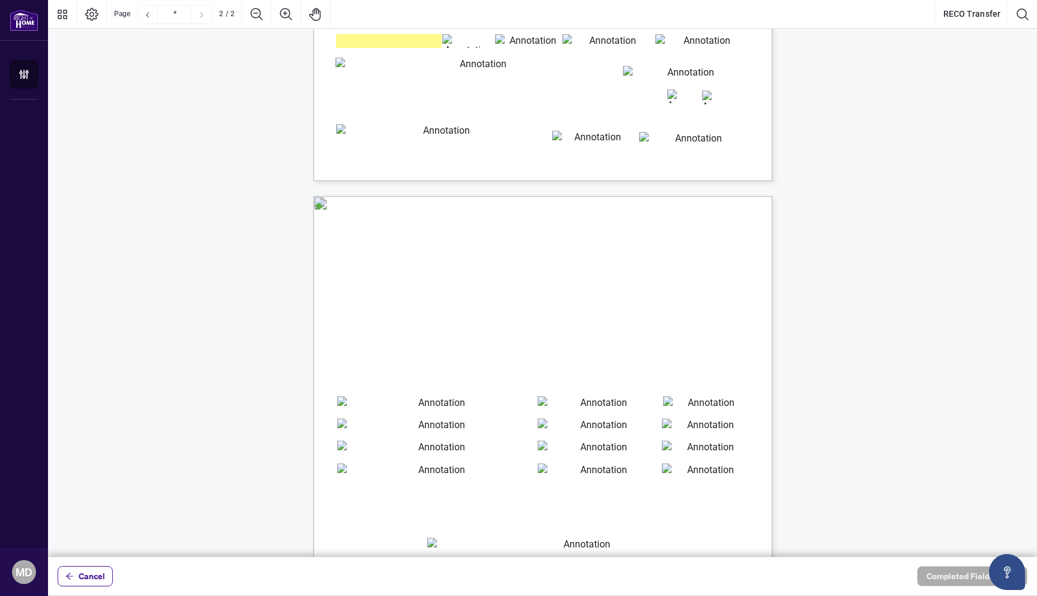
type input "*"
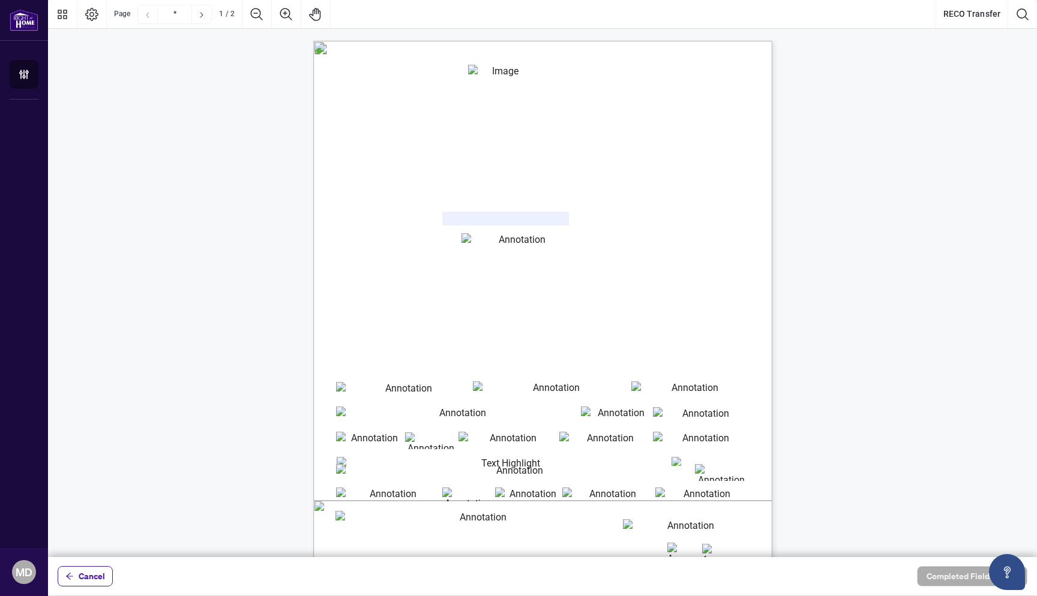
click at [384, 212] on div at bounding box center [542, 278] width 989 height 557
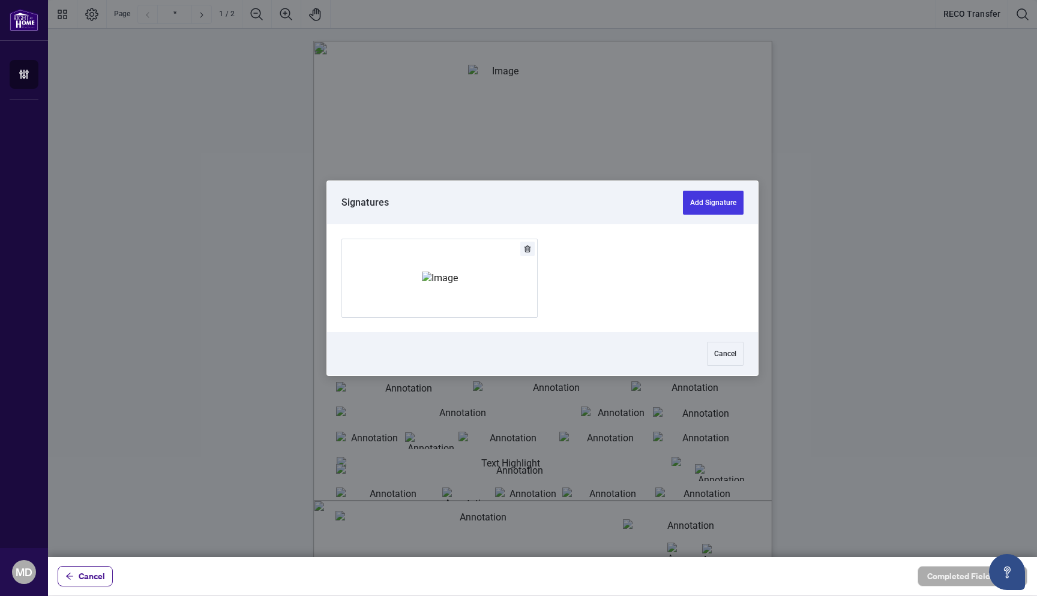
click at [422, 255] on div "Add Signature" at bounding box center [440, 278] width 36 height 120
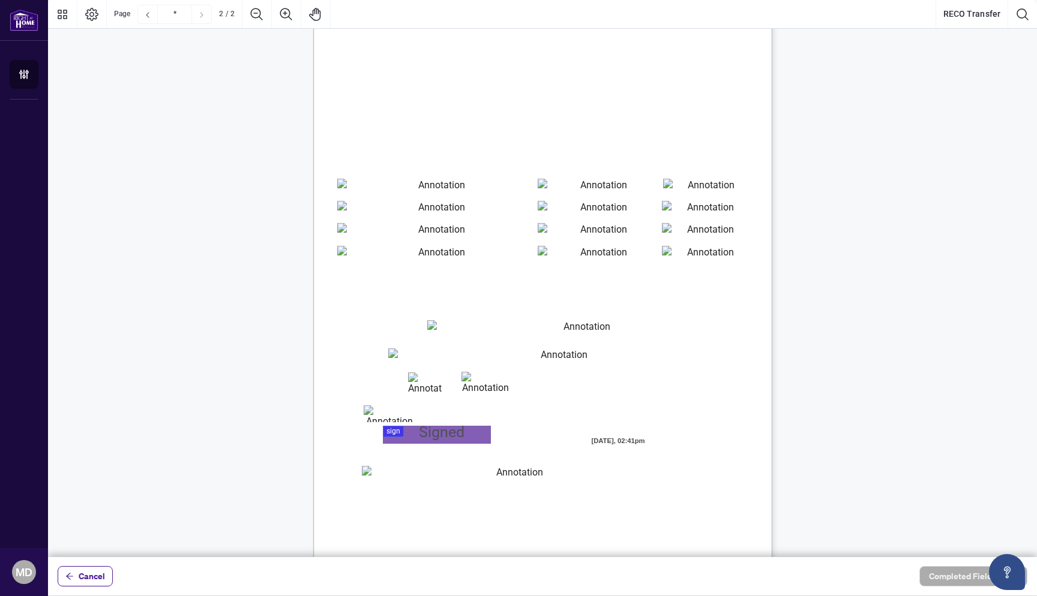
scroll to position [698, 0]
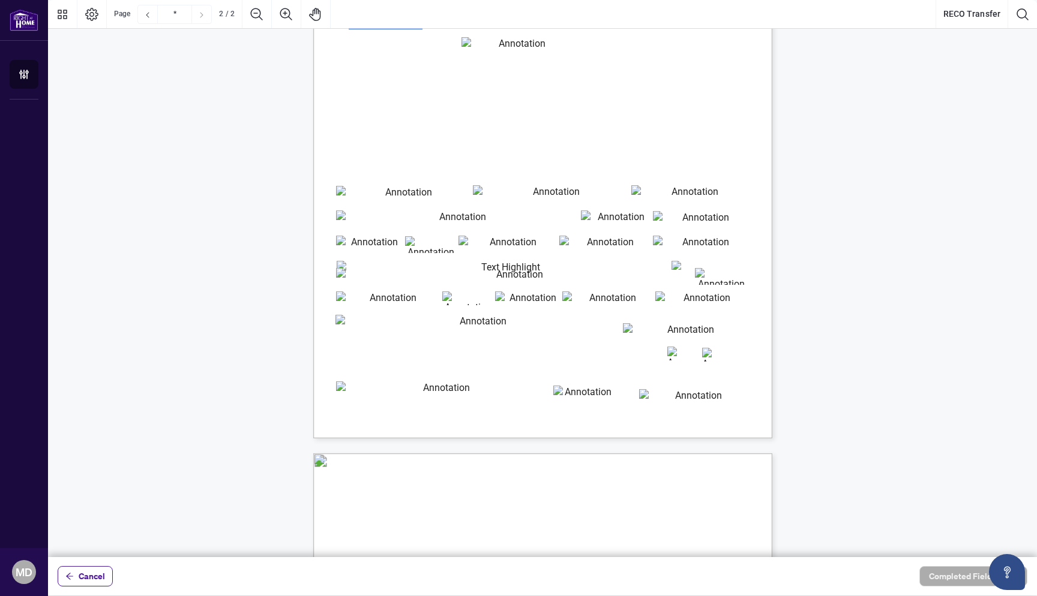
type input "*"
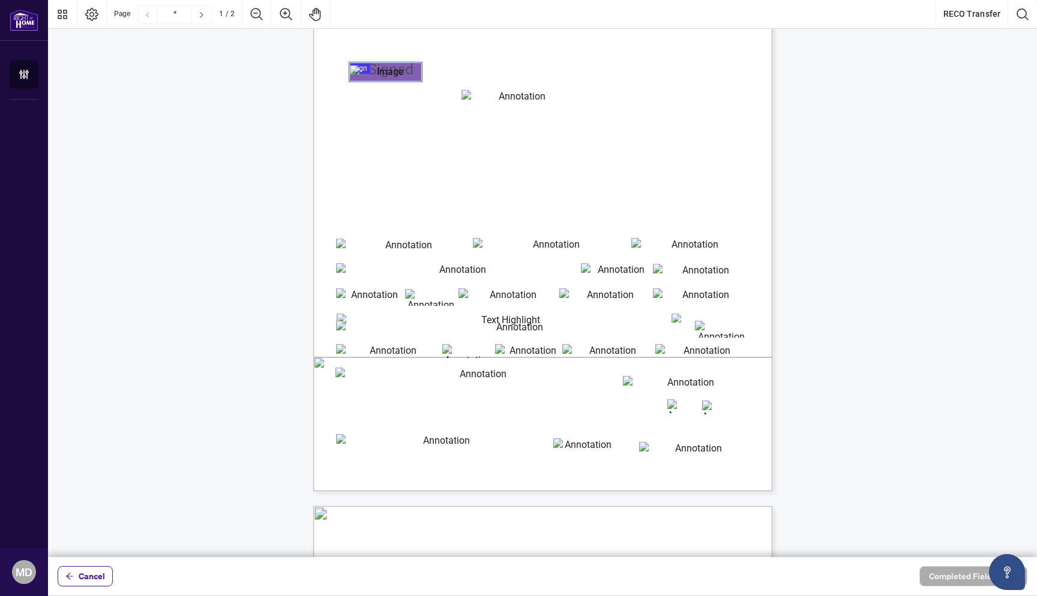
scroll to position [167, 0]
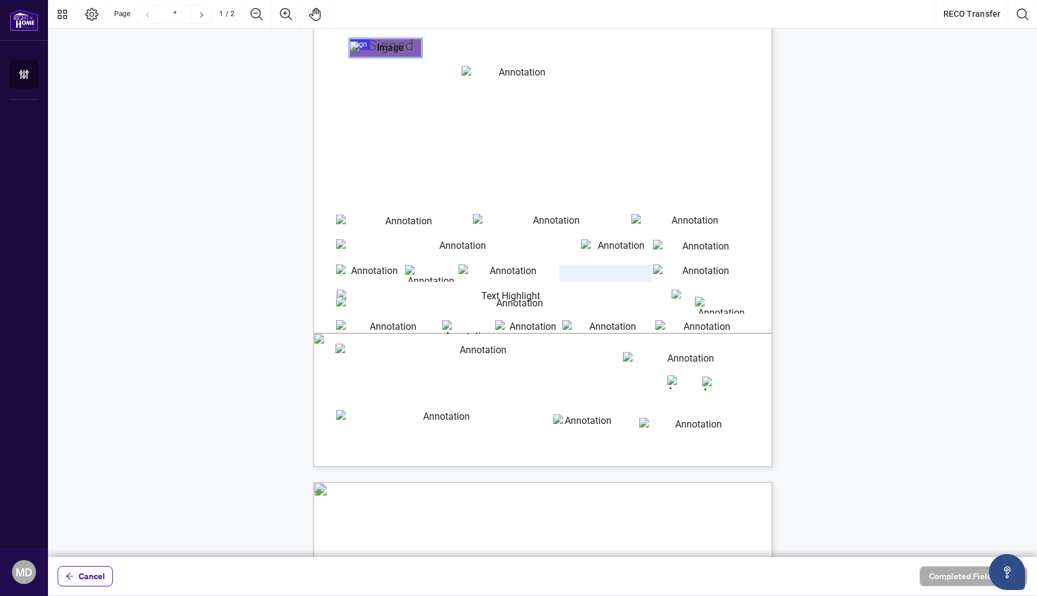
click at [407, 168] on span "must accompany this form." at bounding box center [373, 168] width 67 height 8
click at [465, 76] on input "reco_registration_number" at bounding box center [517, 76] width 112 height 20
type input "*******"
click at [539, 131] on span "Application for Reinstatement with the appropriate fee and include a Declaratio…" at bounding box center [518, 134] width 305 height 8
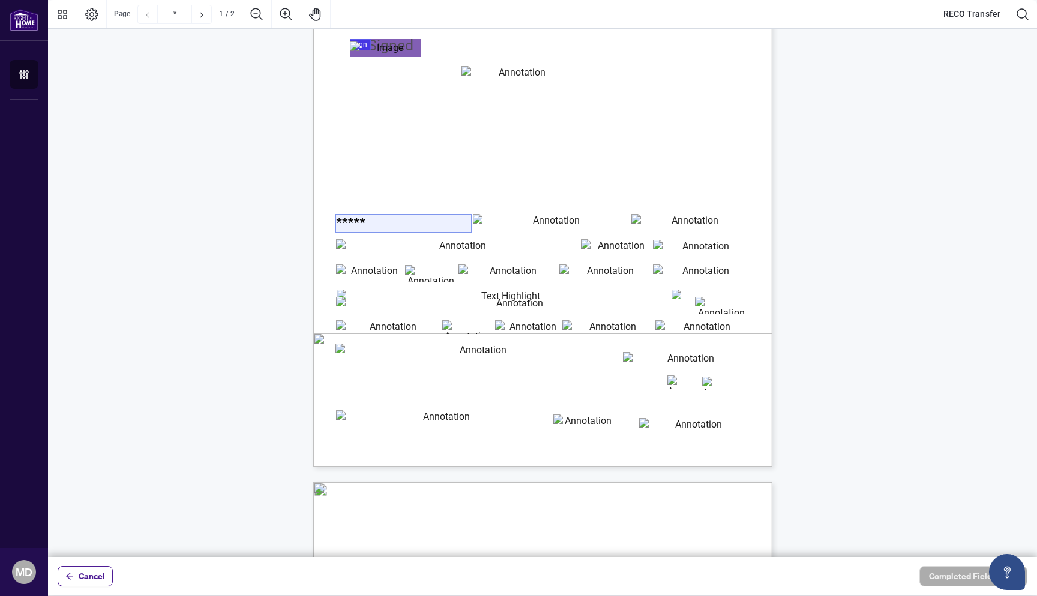
type input "*****"
type input "**********"
type input "******"
type input "*"
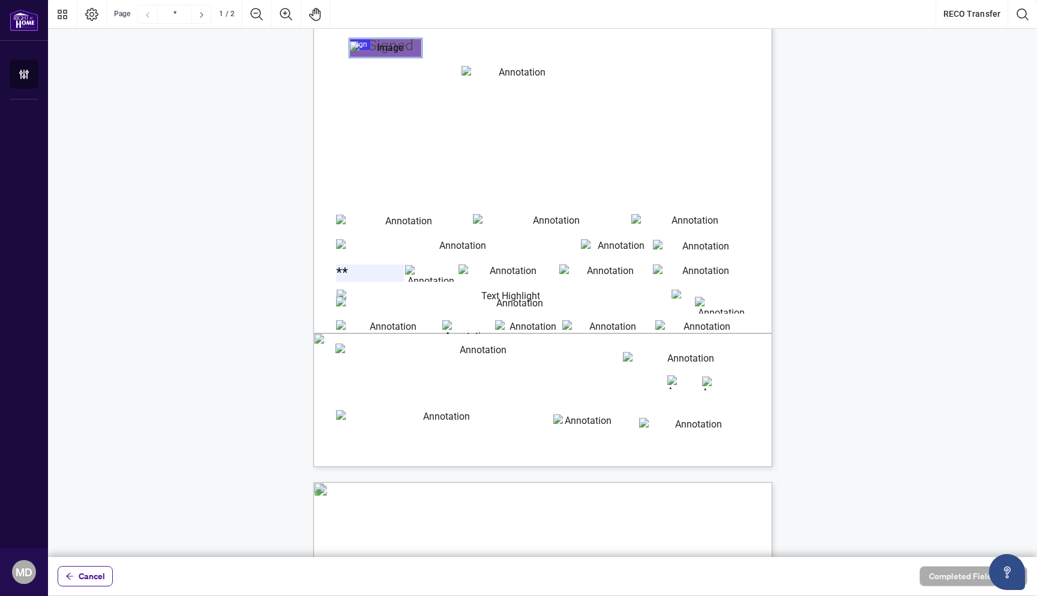
type input "**"
type input "******"
click at [496, 284] on span "An Address for Service is a legislative requirement whereby a registered indivi…" at bounding box center [545, 286] width 232 height 8
type input "**********"
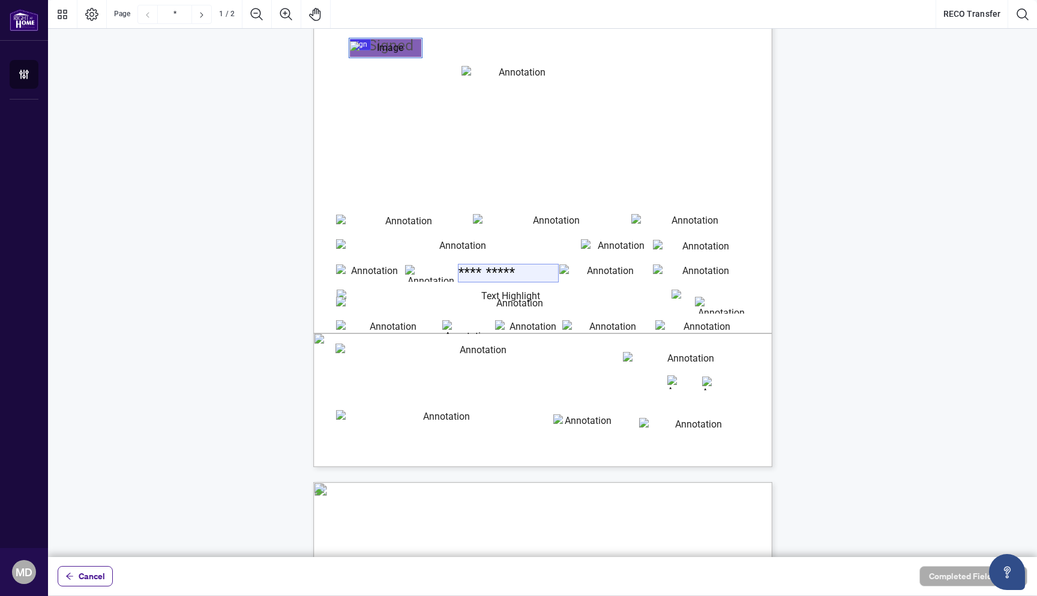
click at [505, 272] on input "**********" at bounding box center [508, 273] width 100 height 17
click at [600, 284] on span "An Address for Service is a legislative requirement whereby a registered indivi…" at bounding box center [545, 286] width 232 height 8
click at [600, 277] on input "cell_phone_number" at bounding box center [605, 273] width 92 height 17
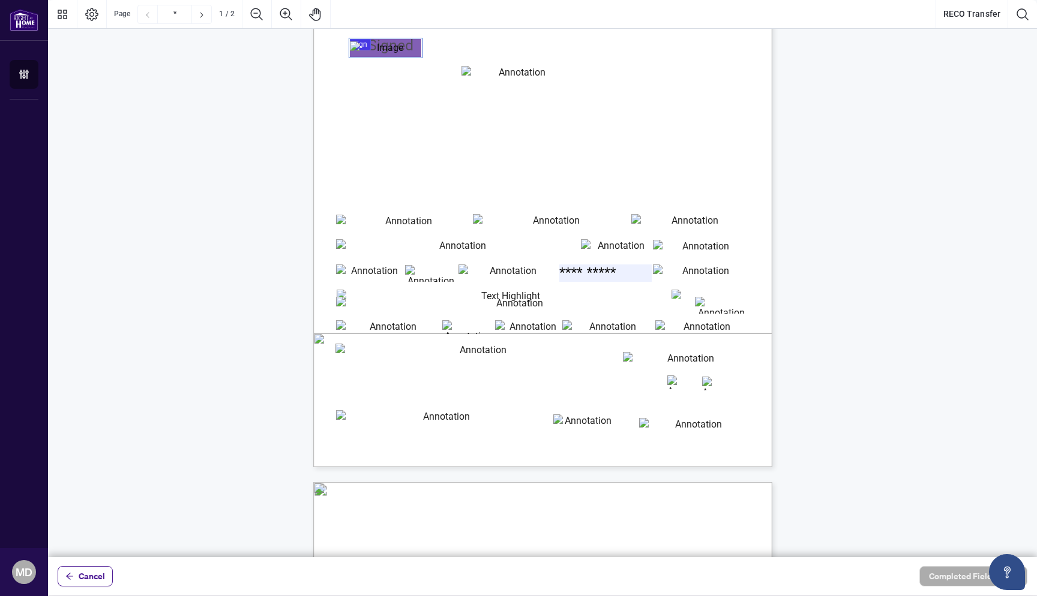
type input "**********"
click at [424, 275] on input "******" at bounding box center [431, 273] width 52 height 17
type input "*******"
click at [512, 263] on span "Telephone Number" at bounding box center [486, 261] width 51 height 8
type input "*"
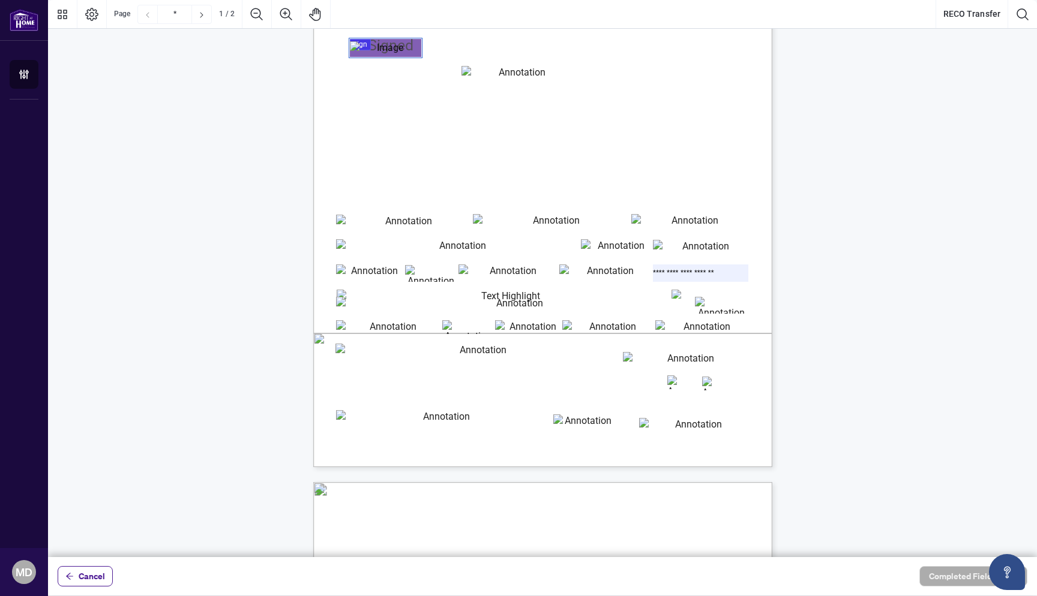
type input "**********"
click at [567, 290] on span "(Must be a street address not just a Post Office Box. This address will also be" at bounding box center [529, 294] width 208 height 8
click at [852, 304] on div "Real Estate Council of Ontario 3300 Bloor St. W. West Tower Suite 1200, Toronto…" at bounding box center [542, 468] width 989 height 1215
click at [273, 320] on div "Real Estate Council of Ontario 3300 Bloor St. W. West Tower Suite 1200, Toronto…" at bounding box center [283, 468] width 471 height 1215
click at [390, 306] on input "new_address_for_service" at bounding box center [514, 305] width 357 height 17
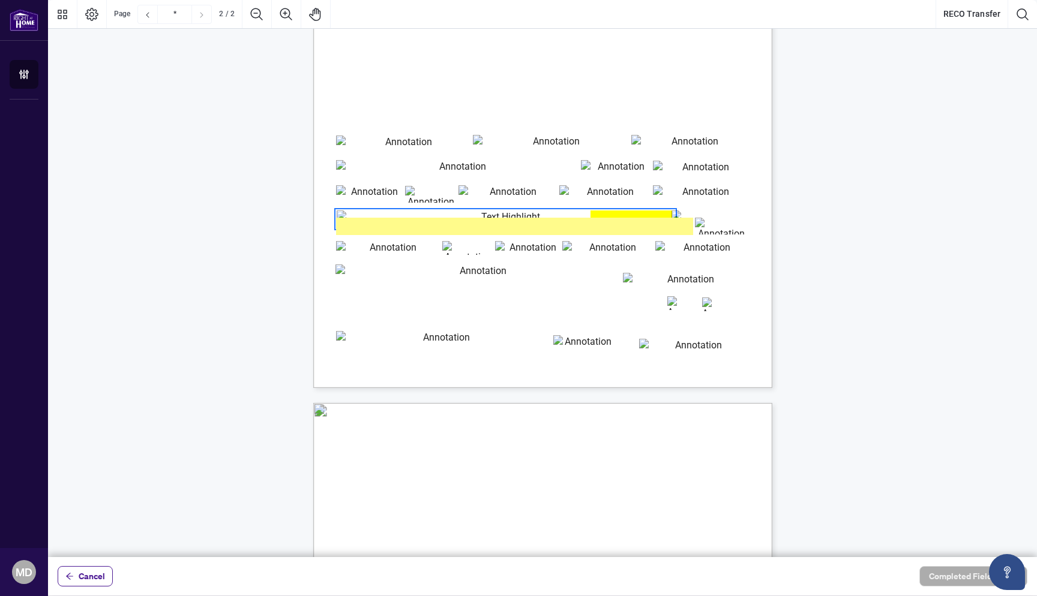
type input "*"
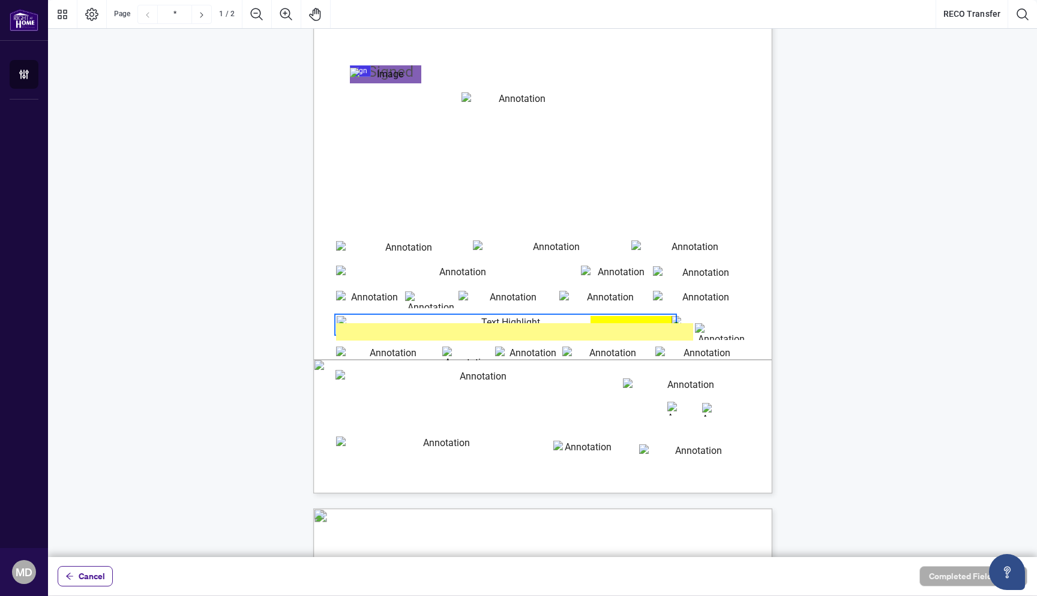
scroll to position [142, 0]
click at [429, 336] on input "new_address_for_service" at bounding box center [514, 331] width 357 height 17
type input "*"
type input "**********"
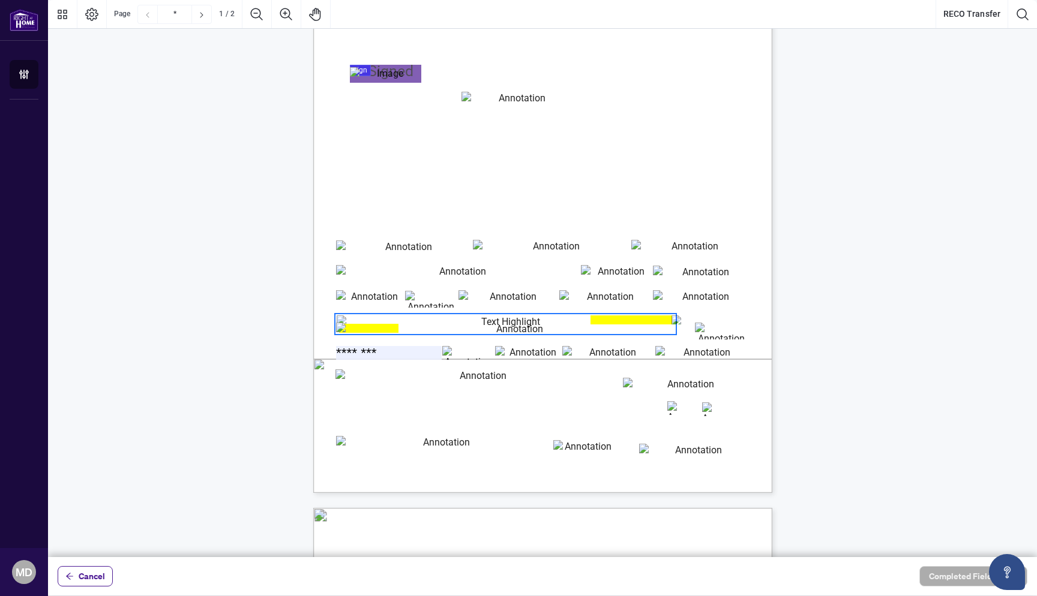
type input "********"
type input "*"
type input "**"
type input "*******"
type input "**********"
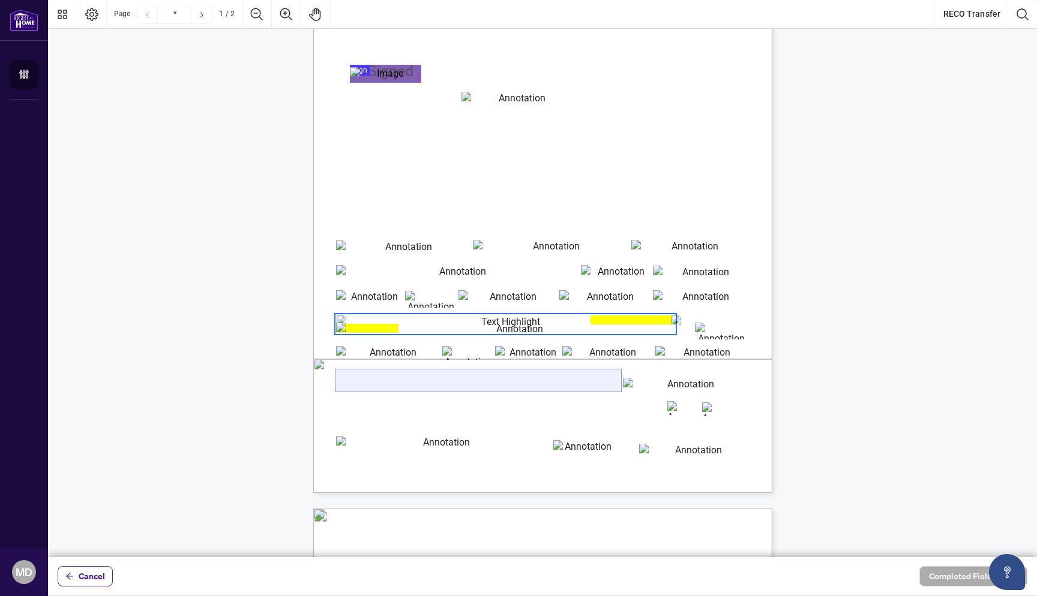
click at [447, 386] on input "previous_employer_information" at bounding box center [478, 381] width 286 height 22
type input "**********"
type input "********"
click at [823, 380] on div "Real Estate Council of Ontario 3300 Bloor St. W. West Tower Suite 1200, Toronto…" at bounding box center [542, 494] width 989 height 1215
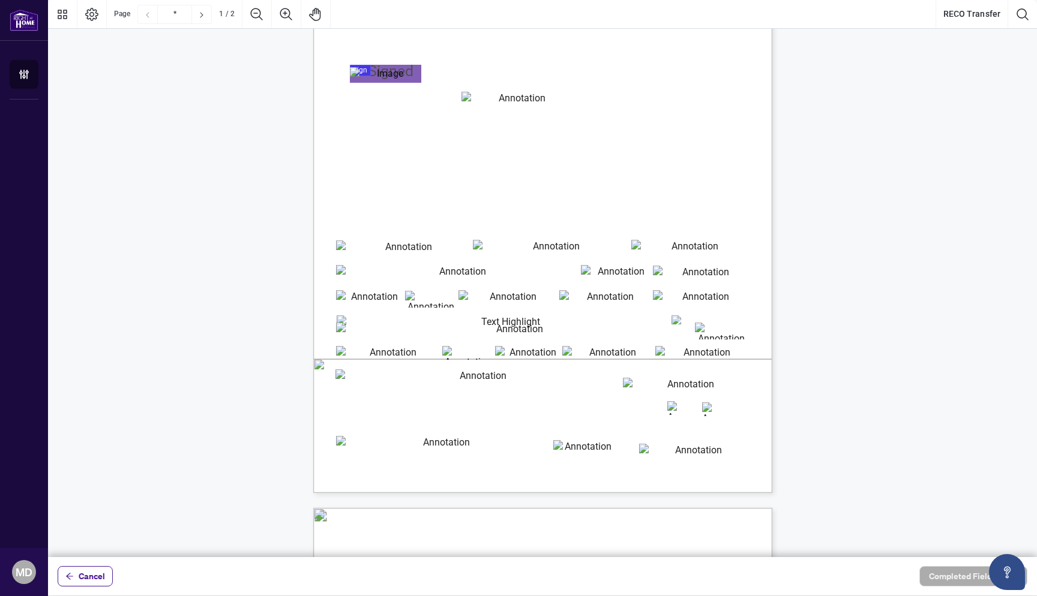
click at [608, 417] on span "If no, please enclose a copy of the termination letter provided to you by your …" at bounding box center [487, 419] width 241 height 8
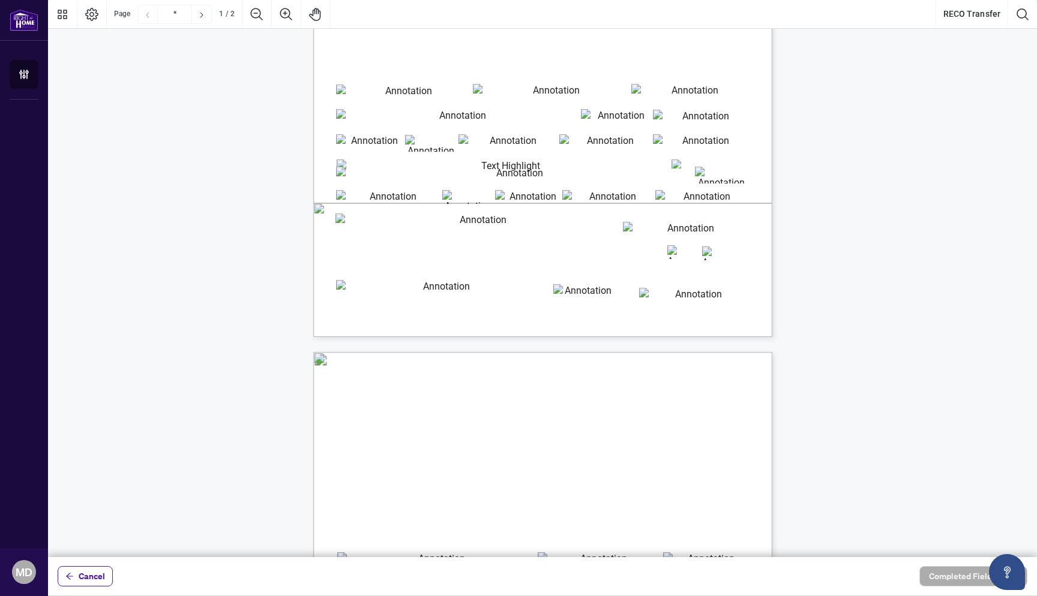
scroll to position [305, 0]
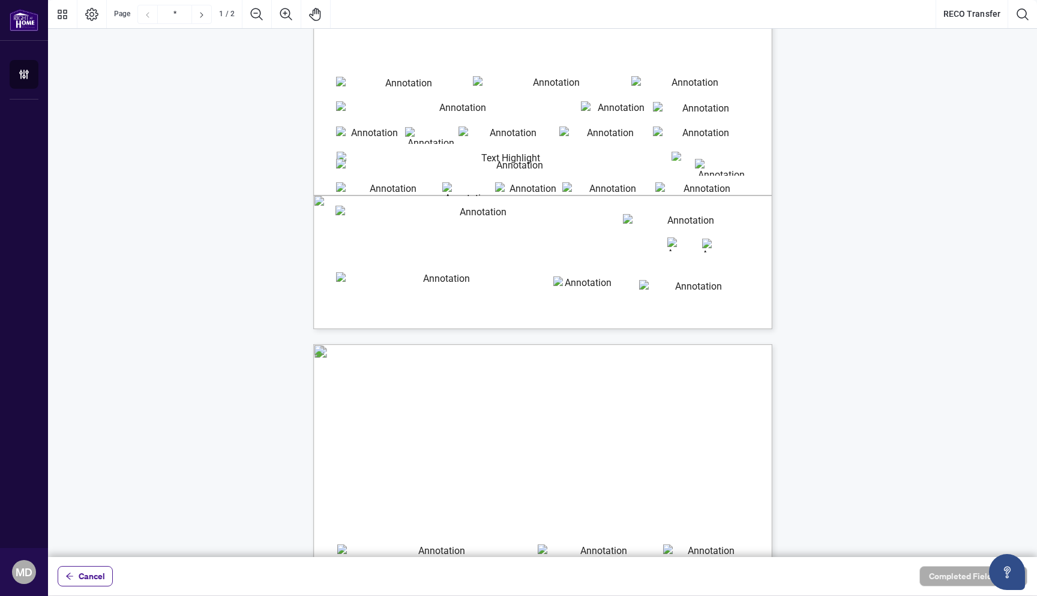
click at [756, 329] on div "Real Estate Council of Ontario 3300 Bloor St. W. West Tower Suite 1200, Toronto…" at bounding box center [548, 342] width 471 height 1215
click at [608, 256] on span "If no, please enclose a copy of the termination letter provided to you by your …" at bounding box center [487, 255] width 241 height 8
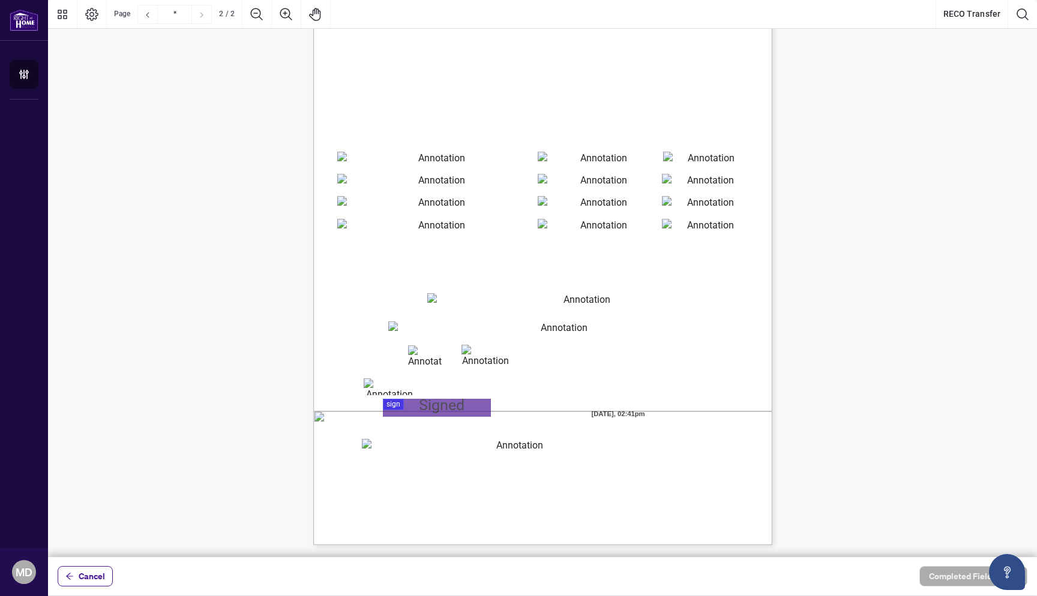
scroll to position [0, 0]
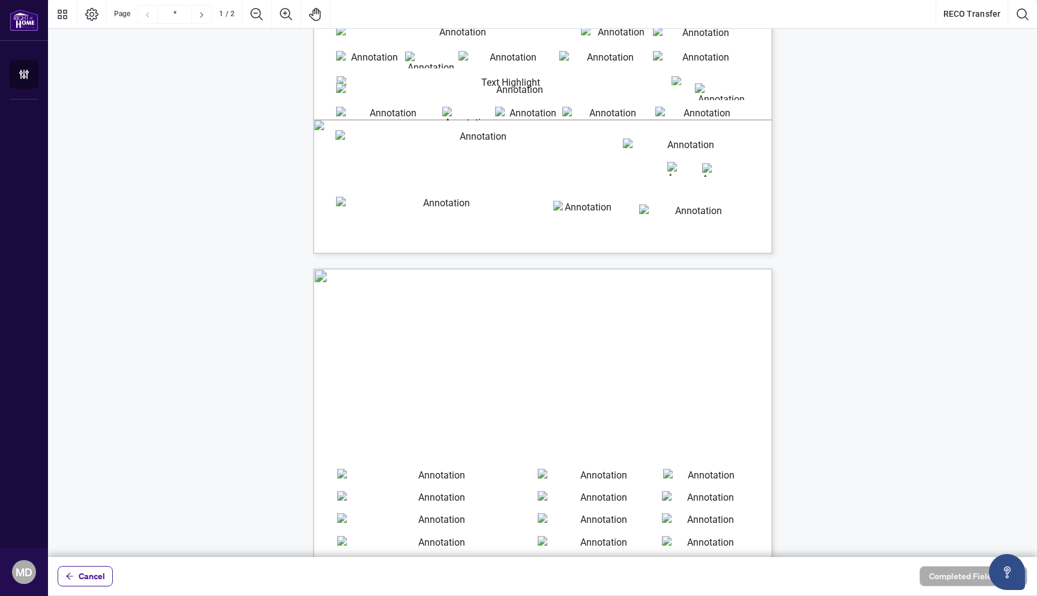
type input "*"
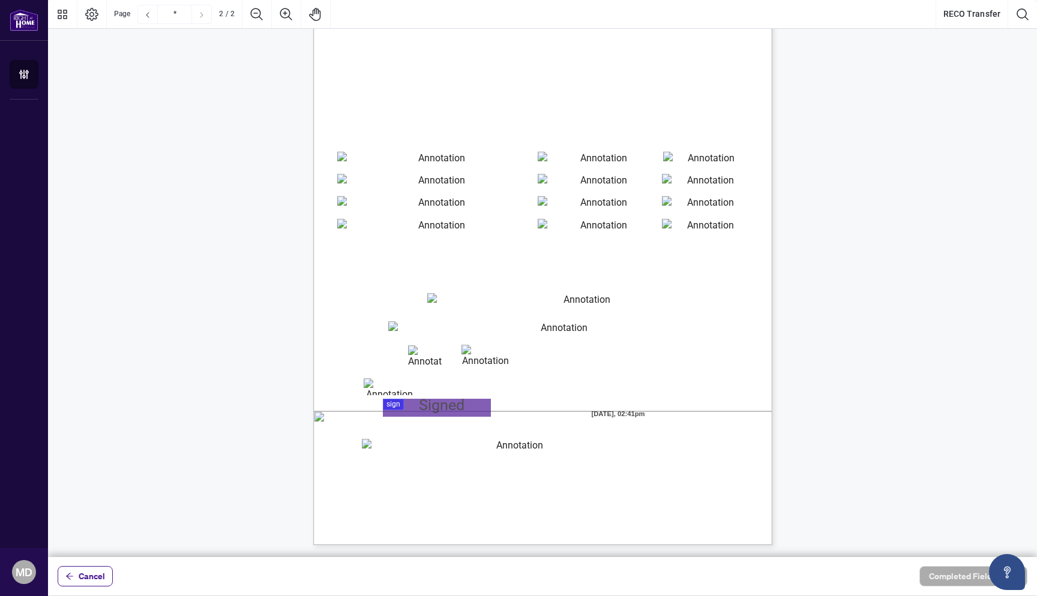
scroll to position [698, 0]
type input "**********"
type input "*******"
click at [446, 295] on input "cardholdername" at bounding box center [582, 303] width 310 height 20
type input "**********"
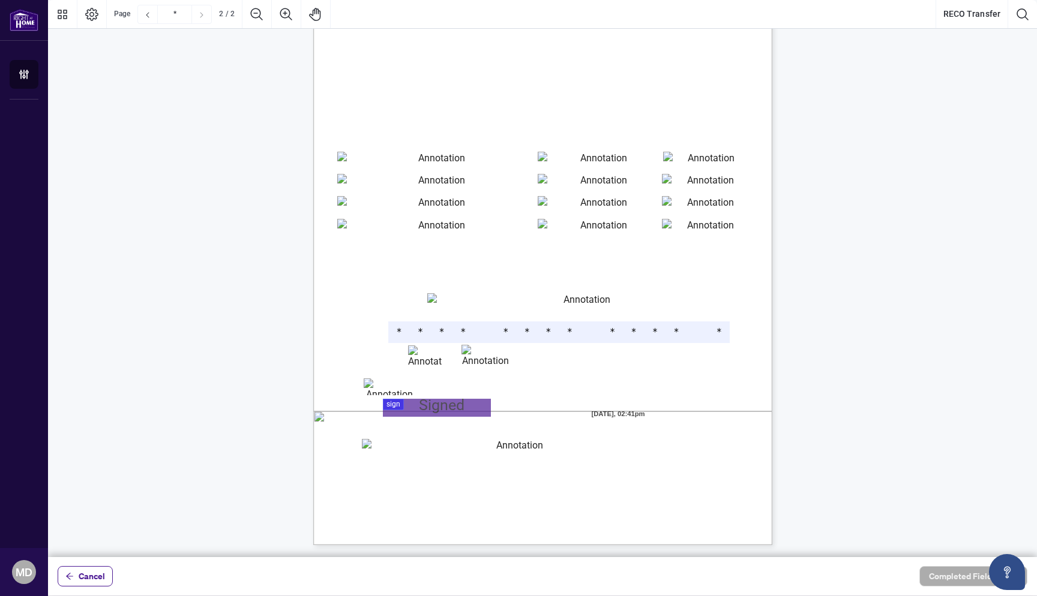
type input "**********"
click at [413, 356] on input "MM" at bounding box center [425, 355] width 34 height 19
type input "**"
type input "****"
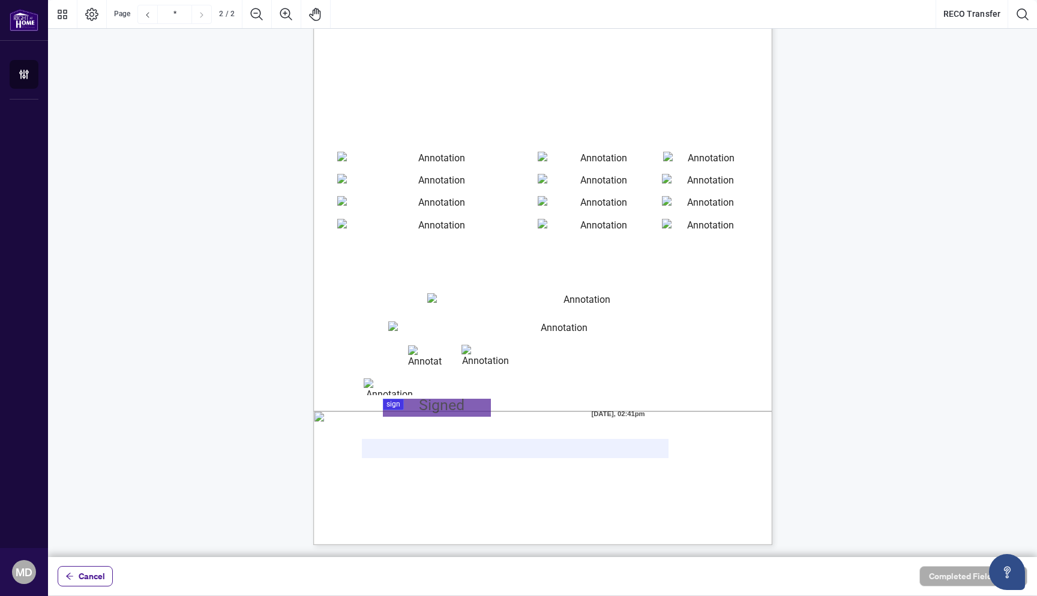
click at [371, 386] on input "cvv" at bounding box center [390, 387] width 52 height 17
type input "***"
click at [425, 406] on div at bounding box center [542, 278] width 989 height 557
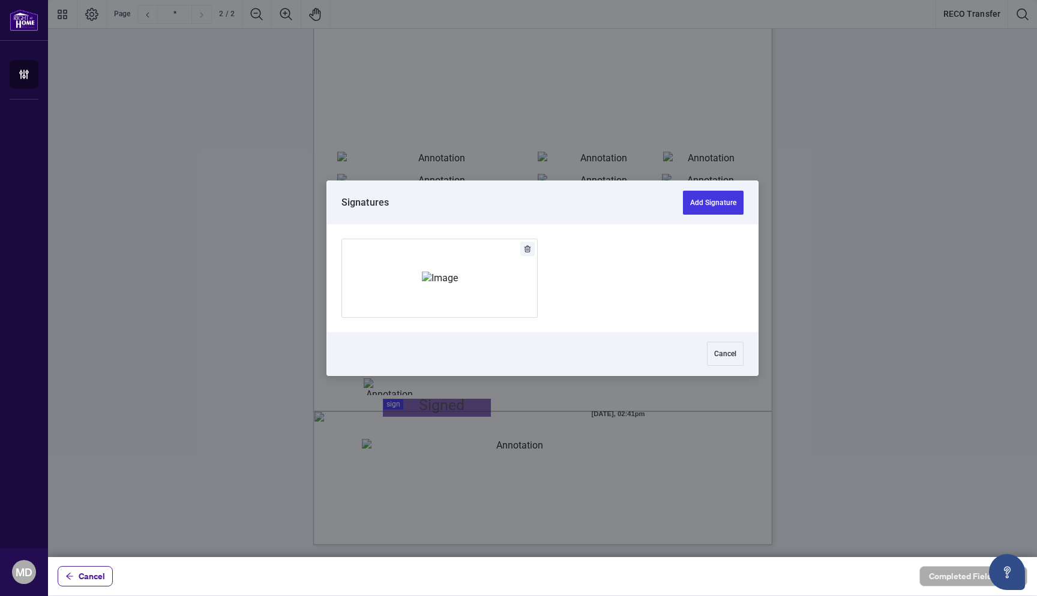
click at [458, 272] on img "Add Signature" at bounding box center [440, 278] width 36 height 13
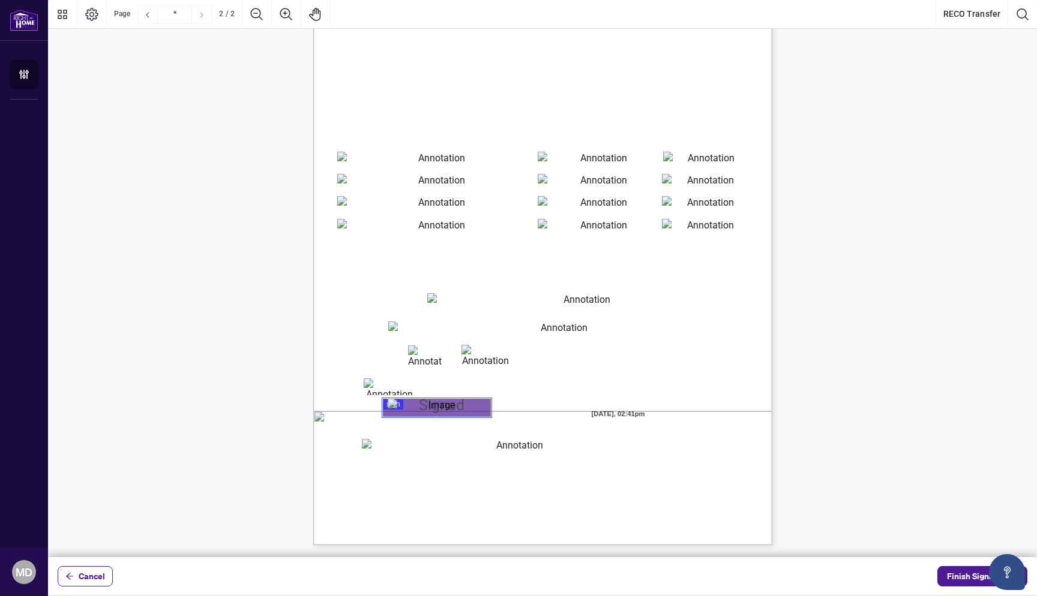
click at [348, 384] on span "CVV" at bounding box center [342, 388] width 11 height 9
click at [468, 443] on input "Email" at bounding box center [515, 448] width 307 height 19
type input "**********"
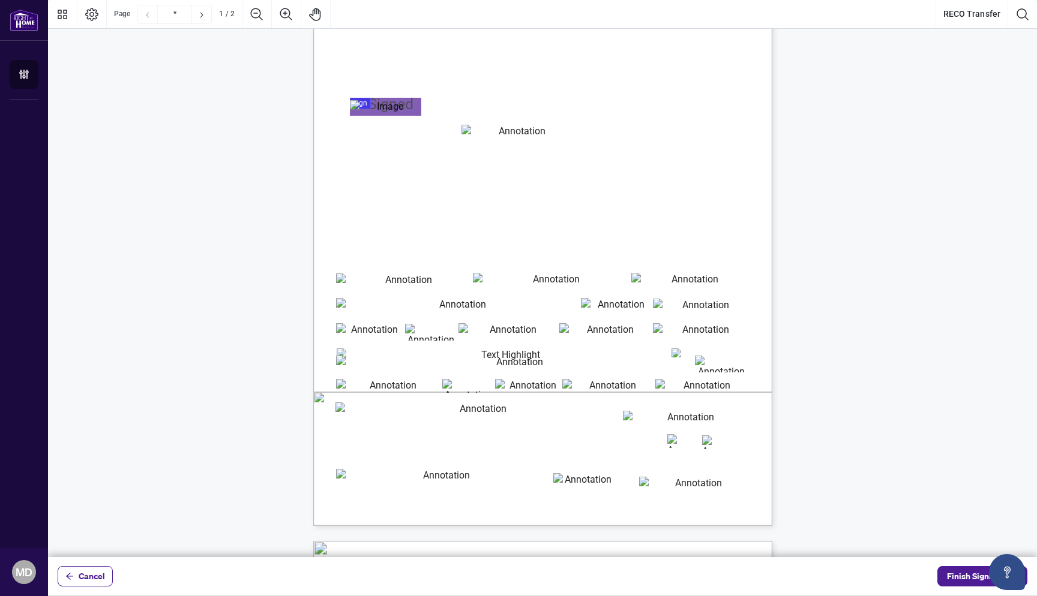
scroll to position [109, 0]
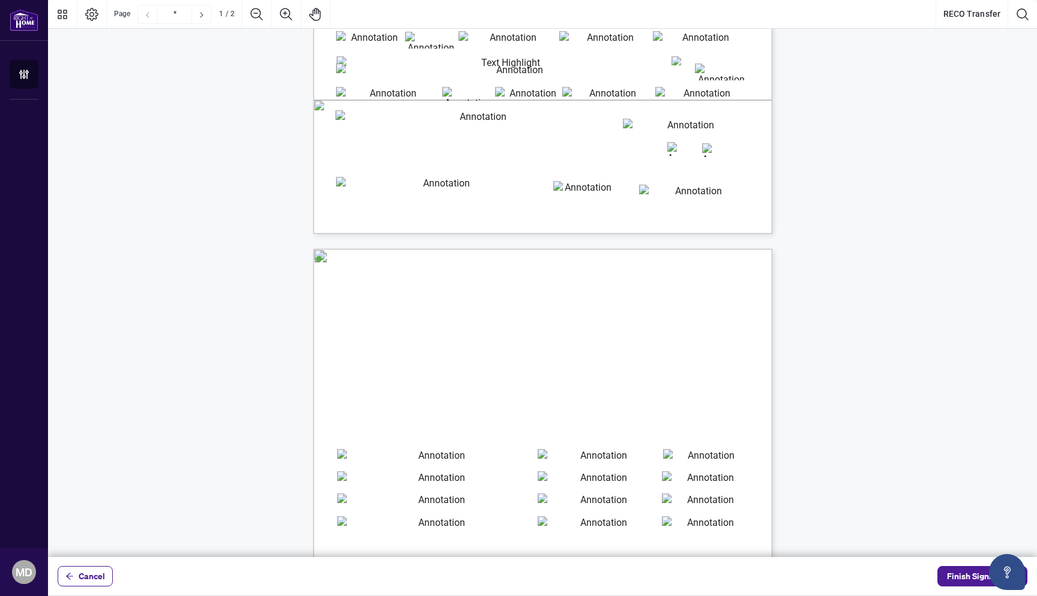
type input "*"
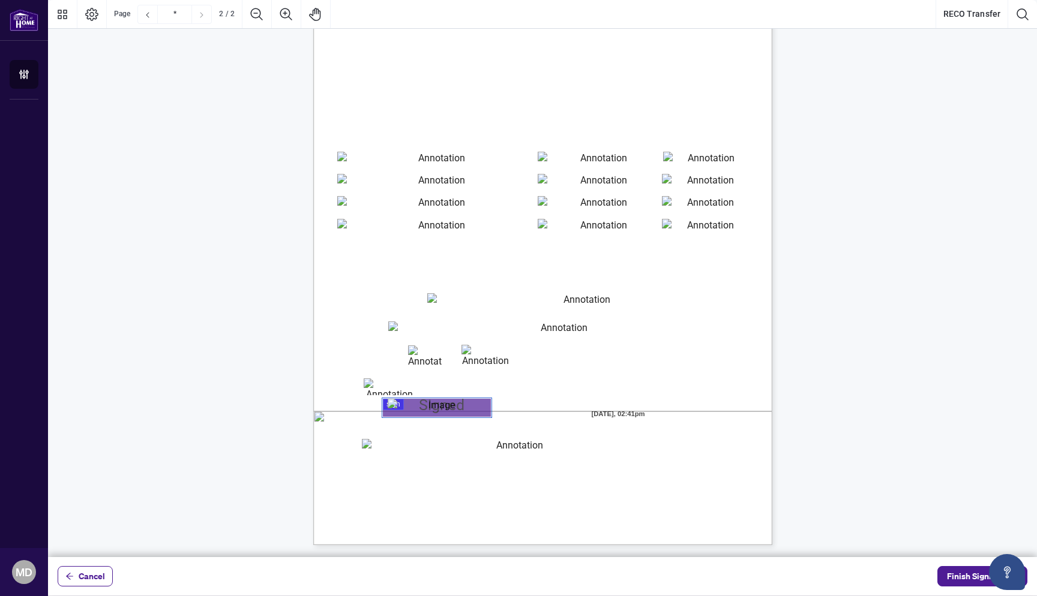
scroll to position [0, 0]
click at [959, 575] on span "Finish Signing" at bounding box center [974, 576] width 54 height 19
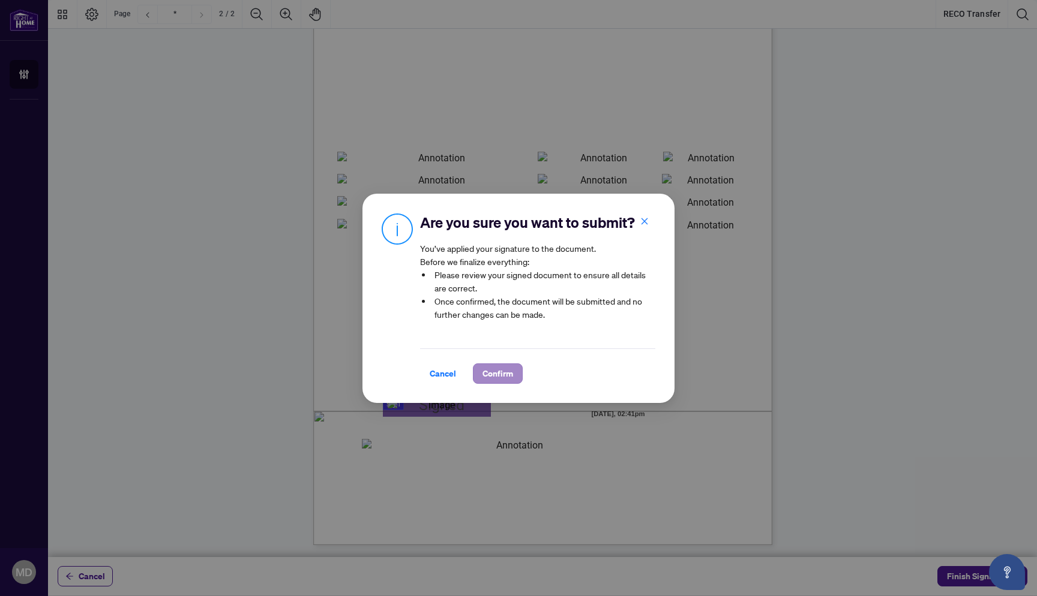
click at [500, 365] on span "Confirm" at bounding box center [497, 373] width 31 height 19
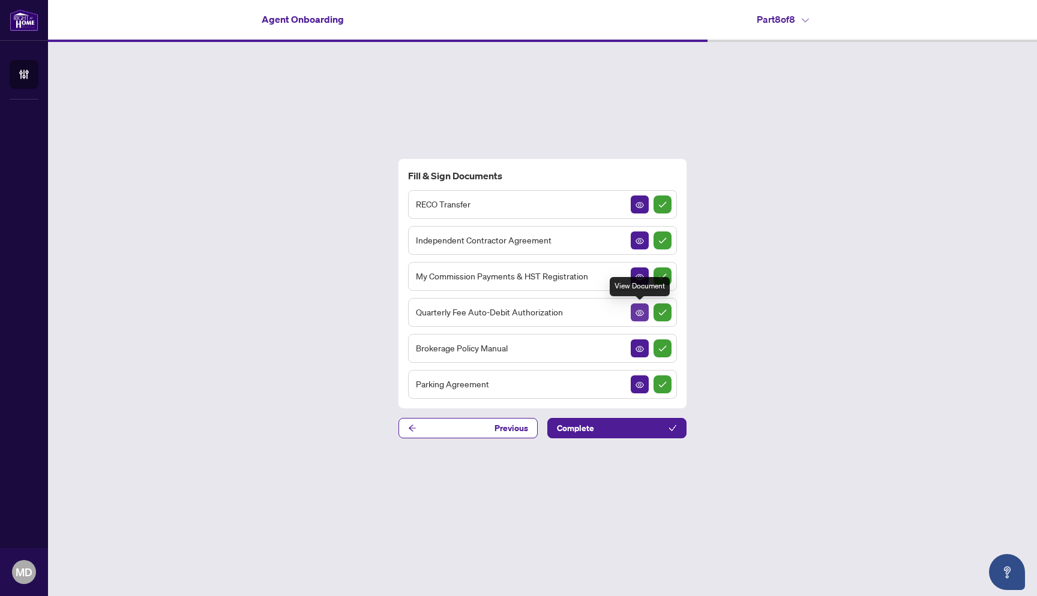
click at [645, 315] on button "button" at bounding box center [639, 313] width 18 height 18
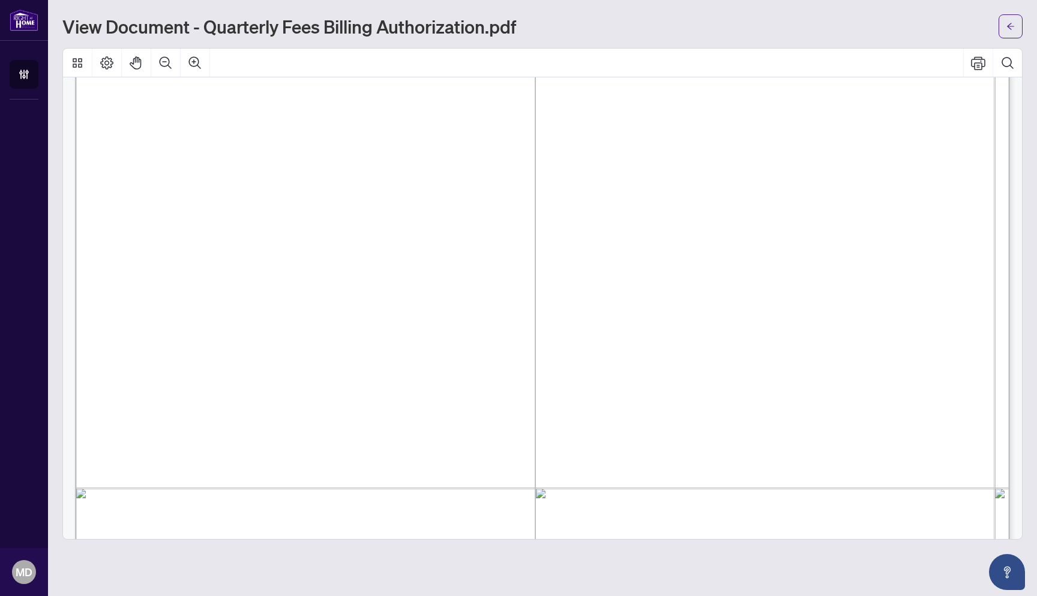
scroll to position [494, 0]
click at [255, 294] on span "Card Type:" at bounding box center [220, 292] width 69 height 19
click at [304, 294] on span "☐" at bounding box center [302, 291] width 13 height 22
click at [507, 179] on span "(A $10+HST merchant fee per transaction will apply)" at bounding box center [399, 189] width 216 height 29
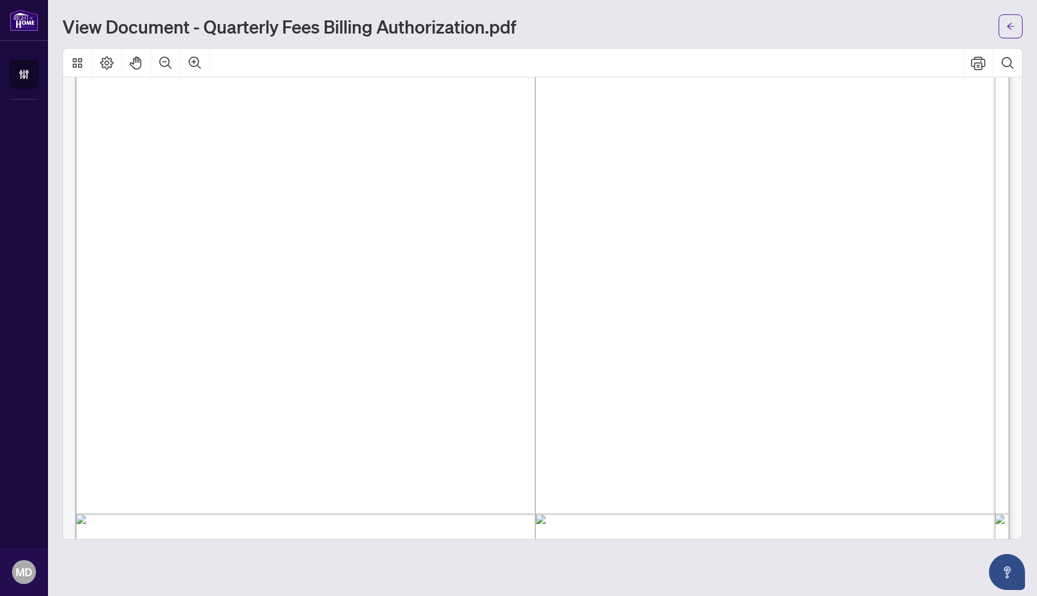
click at [303, 295] on span "☐" at bounding box center [302, 291] width 13 height 22
click at [271, 325] on span "Card Number:" at bounding box center [228, 330] width 85 height 19
